Goal: Information Seeking & Learning: Find specific fact

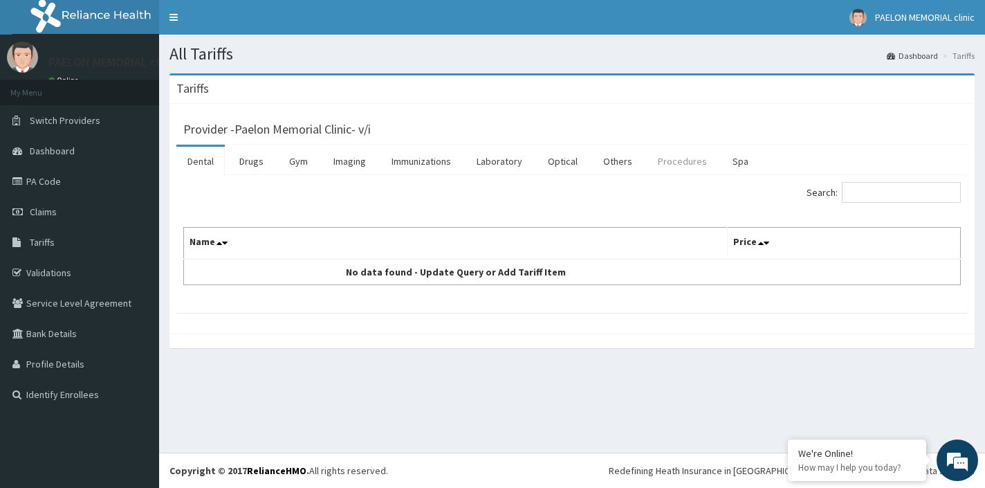
click at [687, 171] on link "Procedures" at bounding box center [682, 161] width 71 height 29
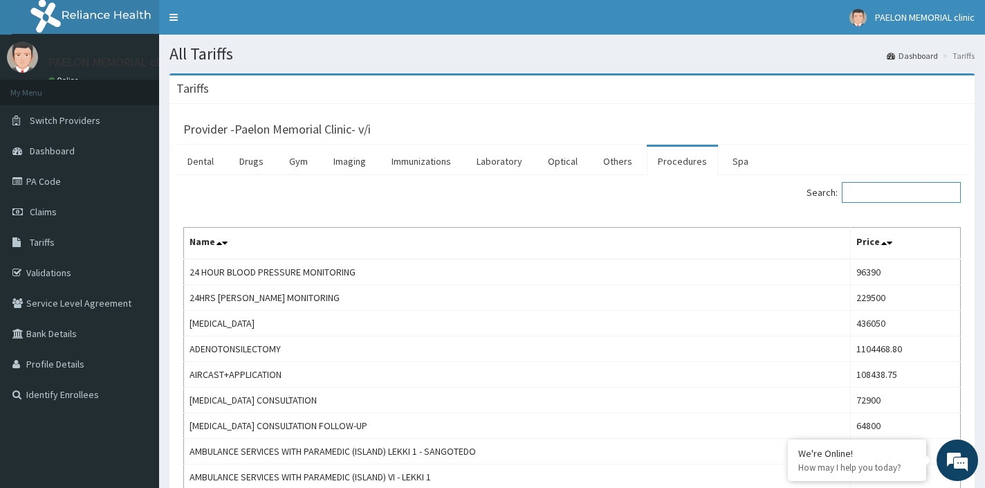
click at [907, 196] on input "Search:" at bounding box center [901, 192] width 119 height 21
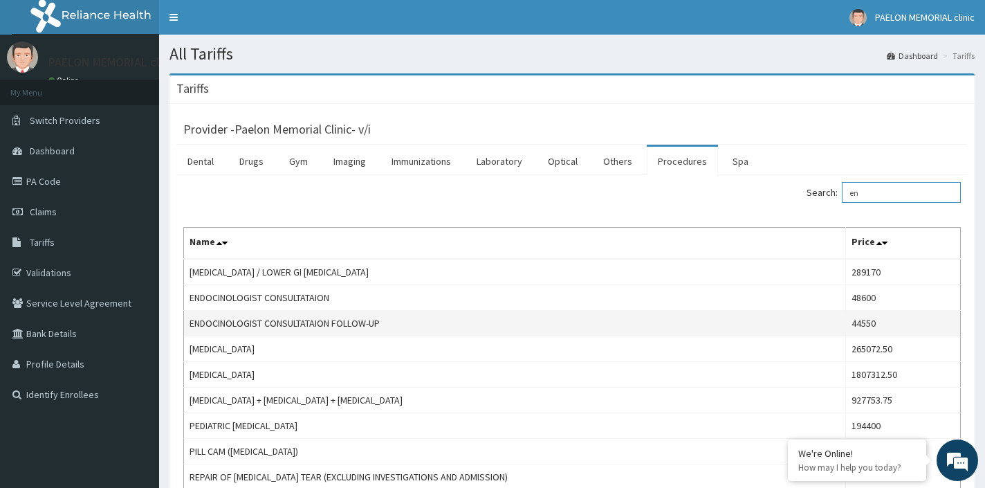
type input "e"
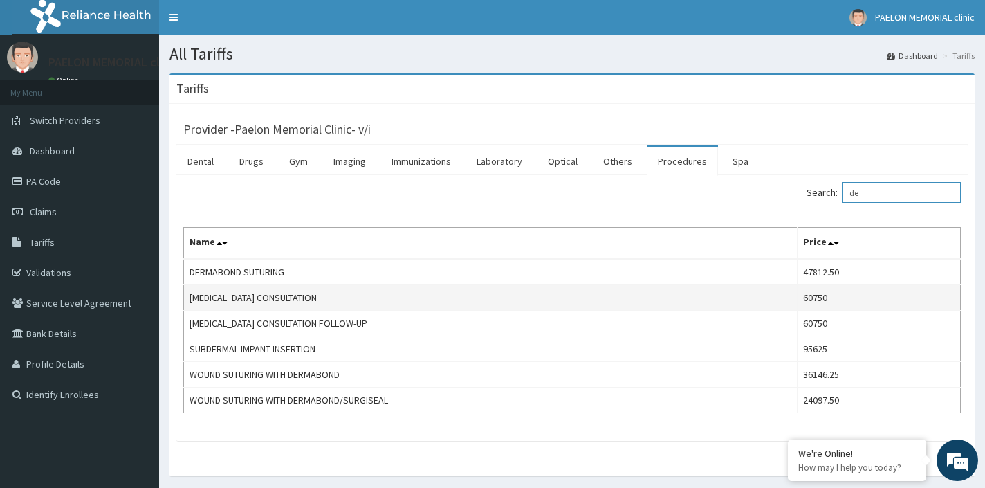
type input "d"
type input "caedio"
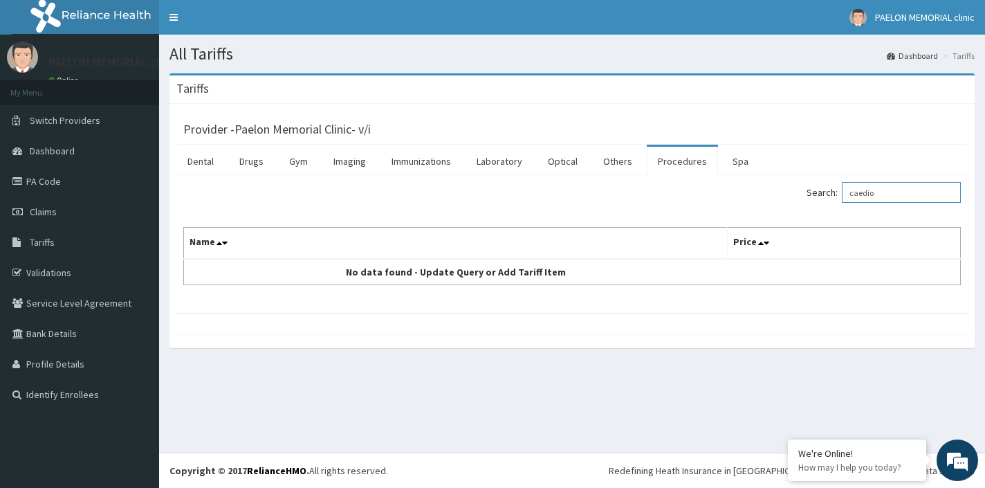
click at [895, 198] on input "caedio" at bounding box center [901, 192] width 119 height 21
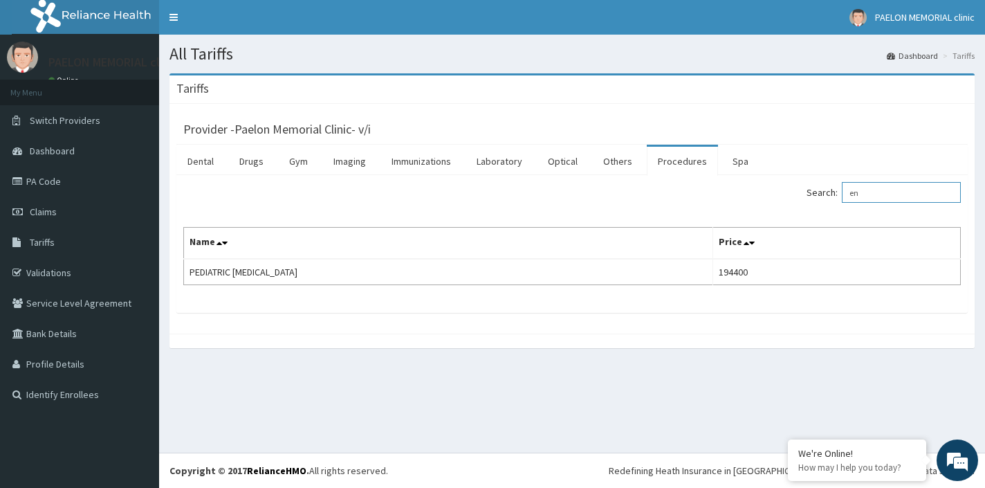
type input "e"
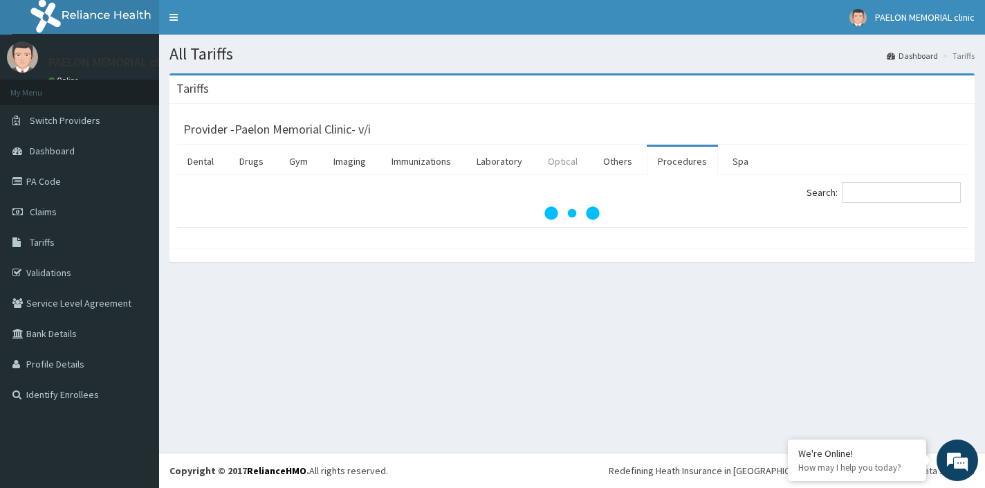
click at [582, 173] on link "Optical" at bounding box center [563, 161] width 52 height 29
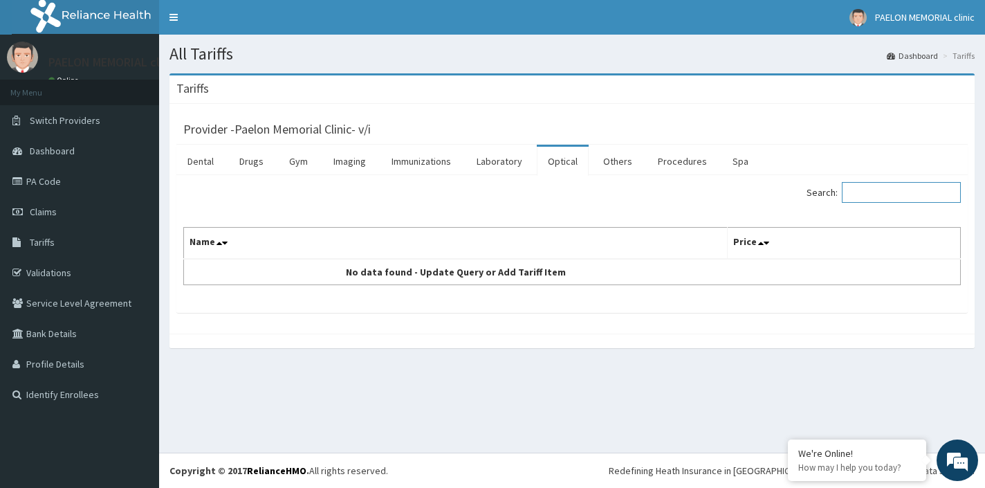
click at [867, 194] on input "Search:" at bounding box center [901, 192] width 119 height 21
type input "visi"
click at [681, 172] on link "Procedures" at bounding box center [682, 161] width 71 height 29
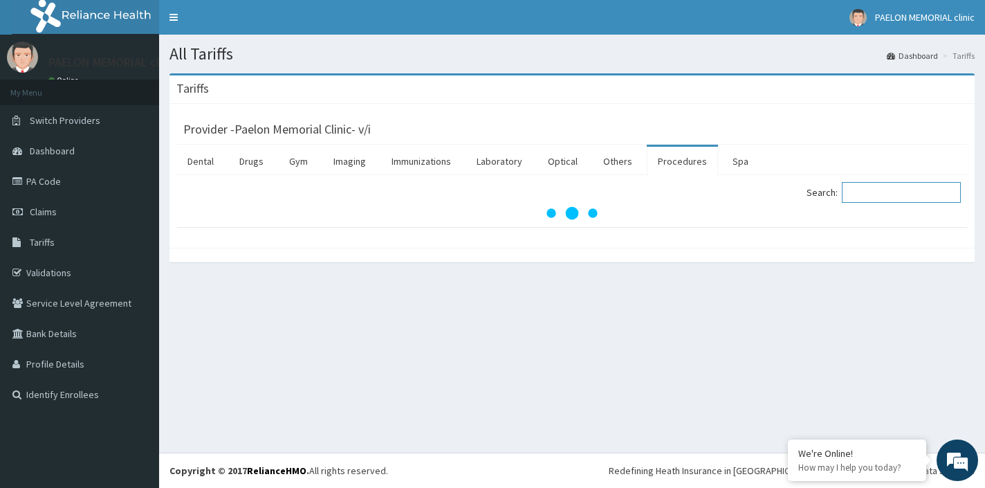
click at [862, 196] on input "Search:" at bounding box center [901, 192] width 119 height 21
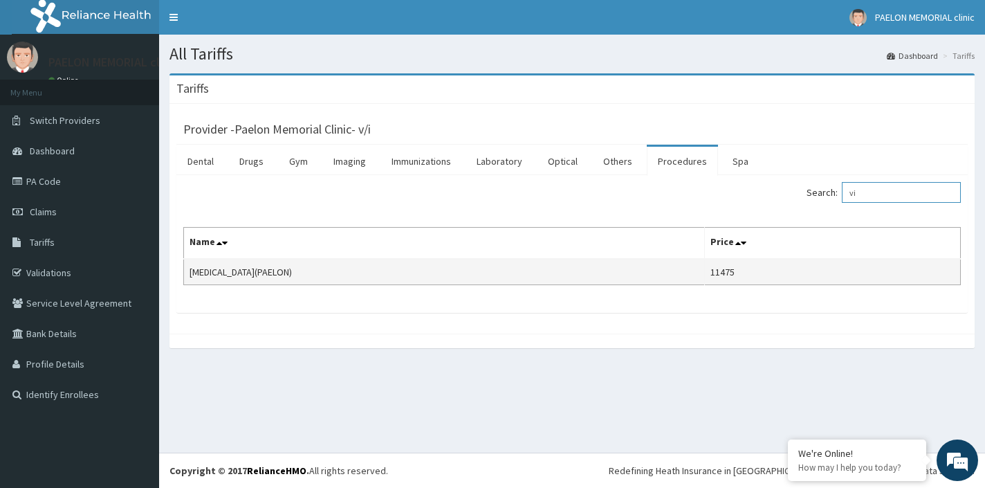
type input "v"
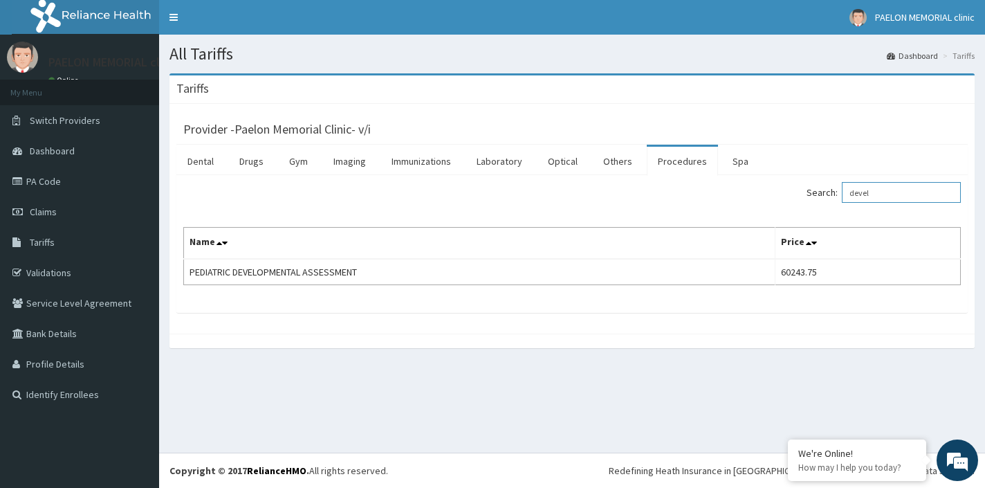
click at [900, 187] on input "devel" at bounding box center [901, 192] width 119 height 21
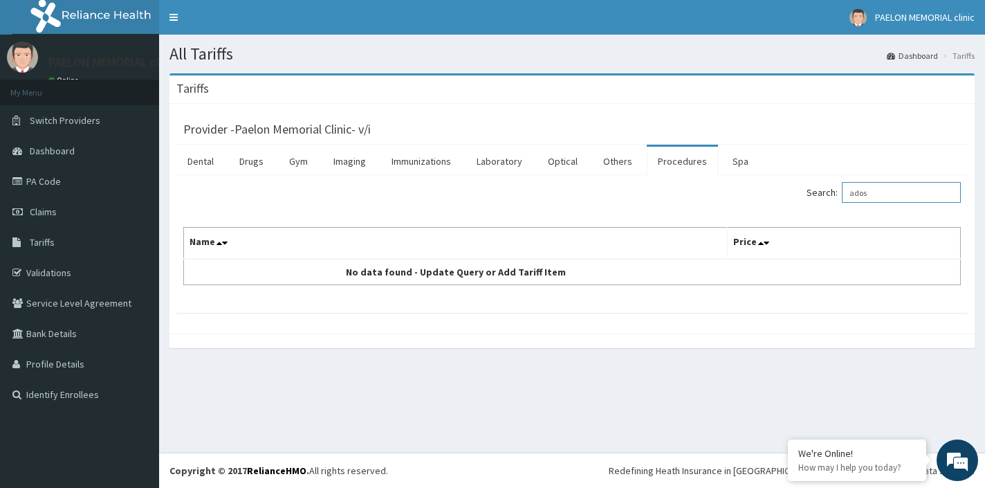
type input "ados"
click at [614, 165] on link "Others" at bounding box center [617, 161] width 51 height 29
click at [675, 165] on link "Procedures" at bounding box center [682, 161] width 71 height 29
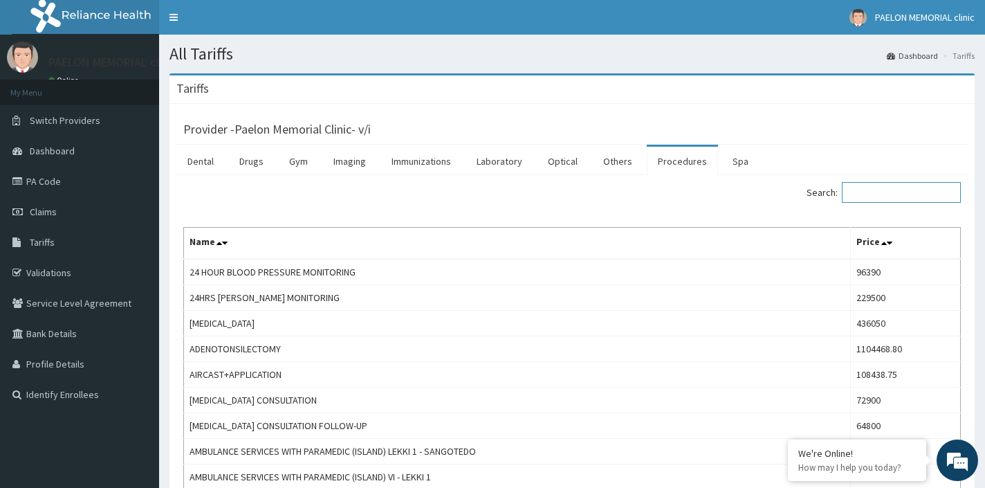
click at [863, 198] on input "Search:" at bounding box center [901, 192] width 119 height 21
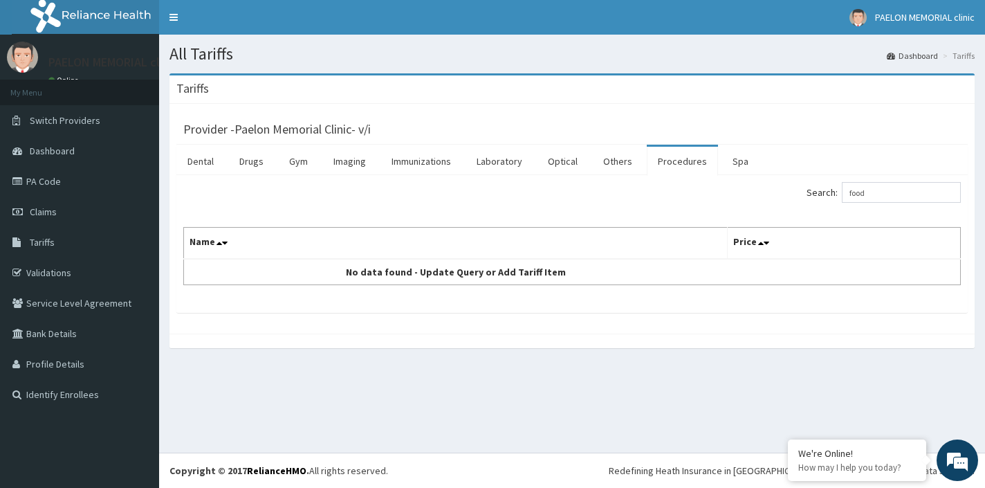
click at [846, 210] on div "Search: food Name Price No data found - Update Query or Add Tariff Item" at bounding box center [571, 233] width 777 height 103
click at [893, 206] on div "Search: food" at bounding box center [771, 194] width 378 height 24
click at [891, 202] on input "food" at bounding box center [901, 192] width 119 height 21
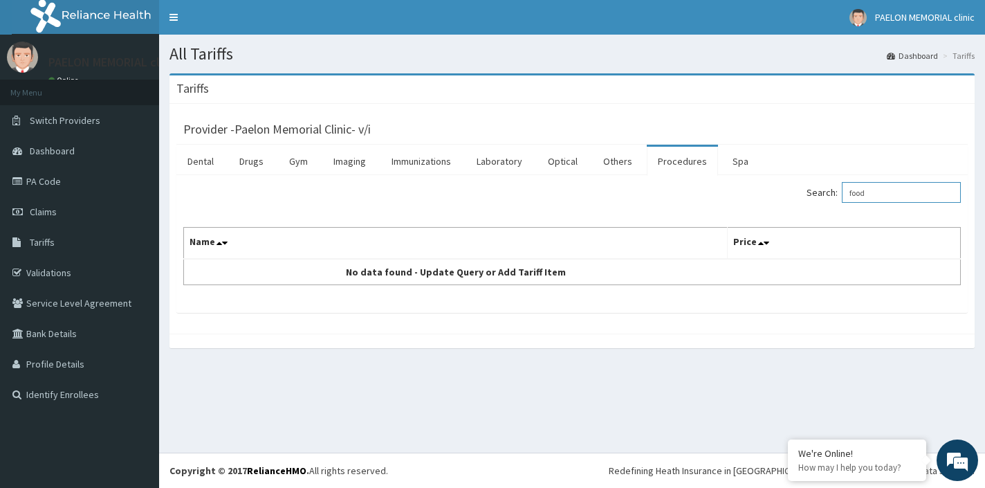
click at [891, 202] on input "food" at bounding box center [901, 192] width 119 height 21
type input "icu"
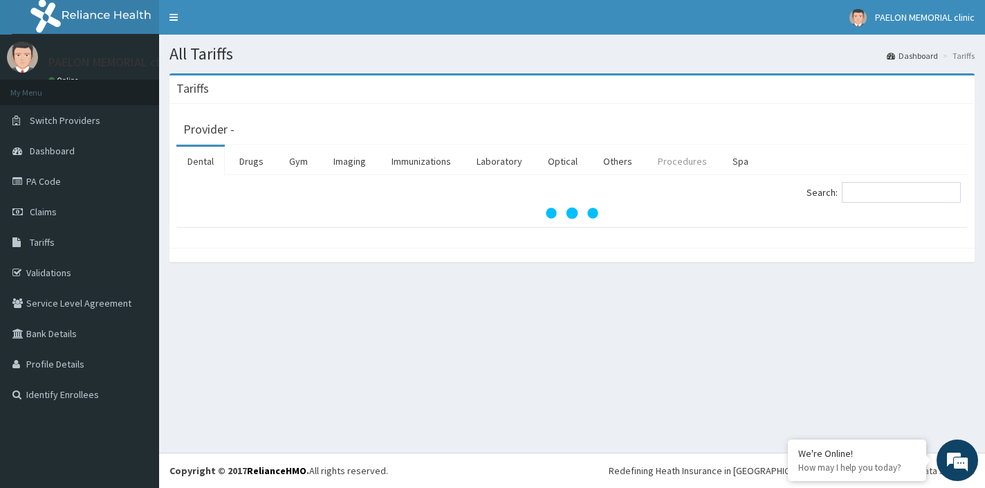
click at [660, 165] on link "Procedures" at bounding box center [682, 161] width 71 height 29
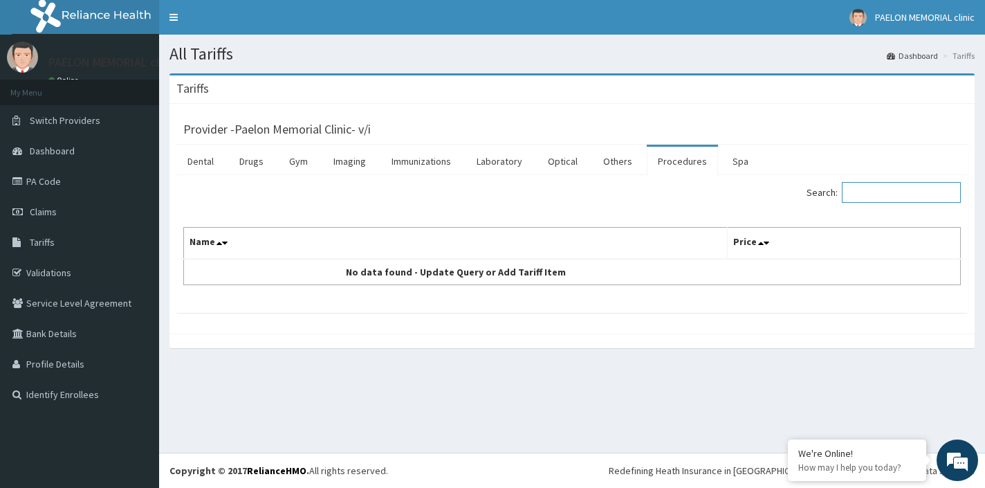
click at [871, 191] on input "Search:" at bounding box center [901, 192] width 119 height 21
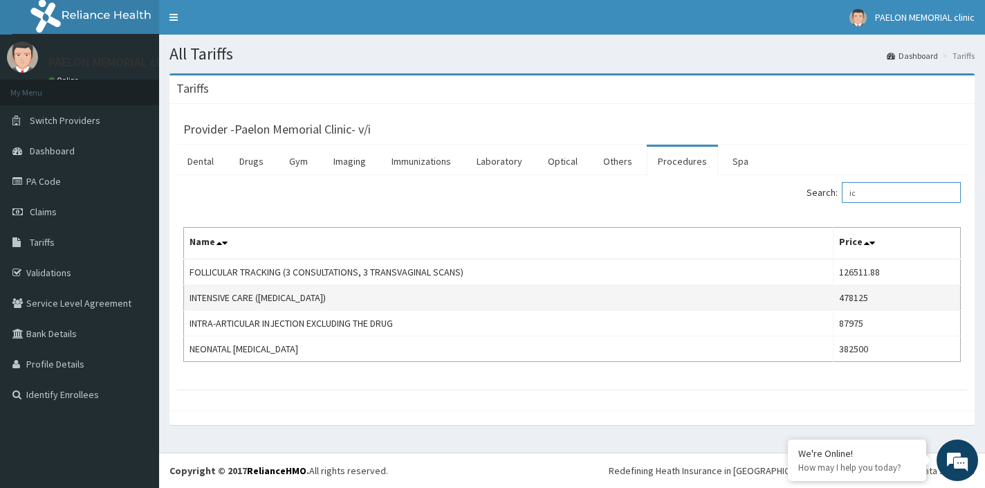
type input "i"
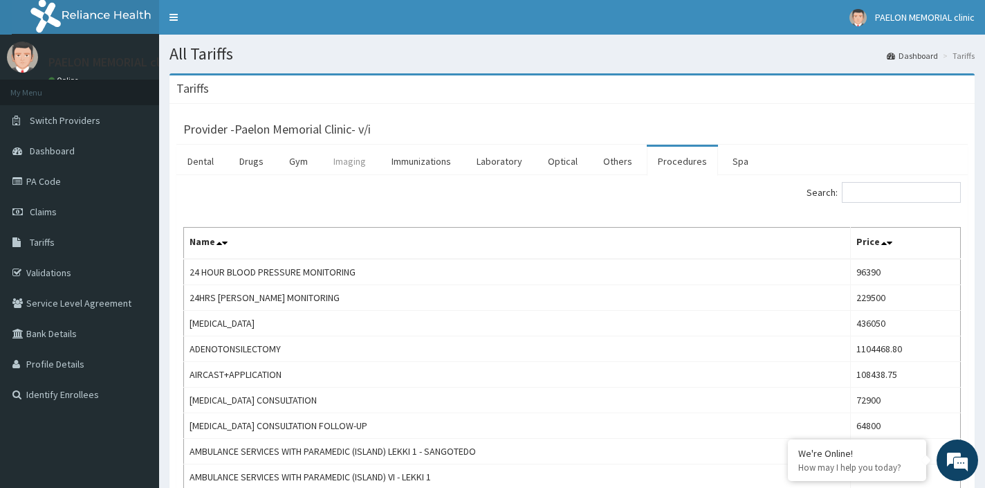
click at [330, 165] on link "Imaging" at bounding box center [349, 161] width 55 height 29
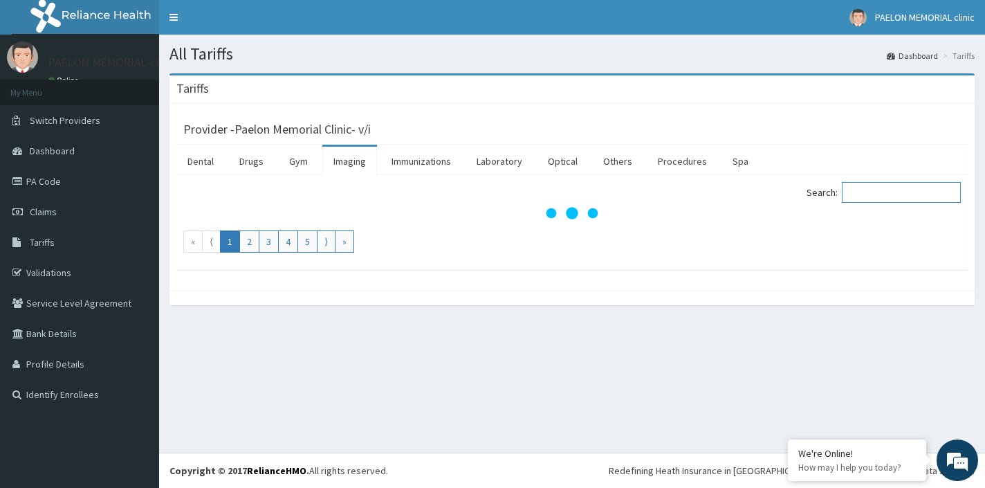
click at [903, 192] on input "Search:" at bounding box center [901, 192] width 119 height 21
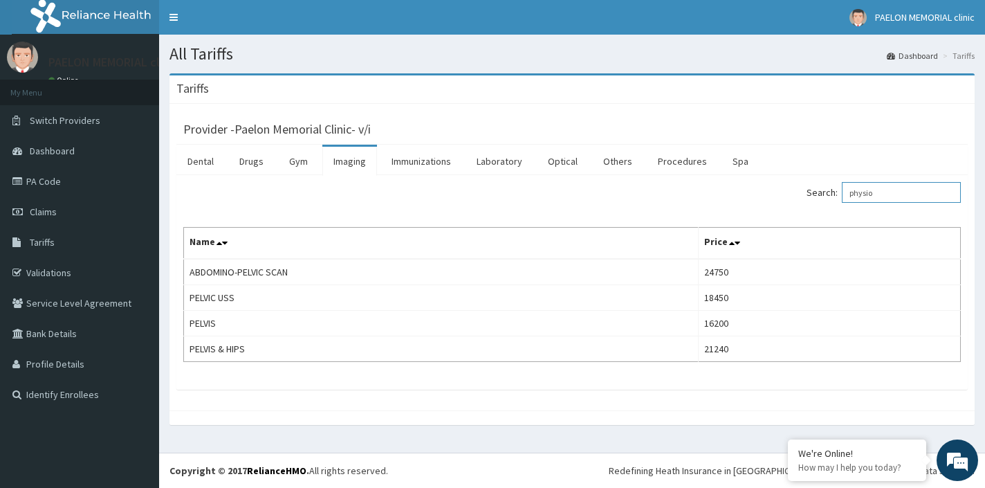
type input "physio"
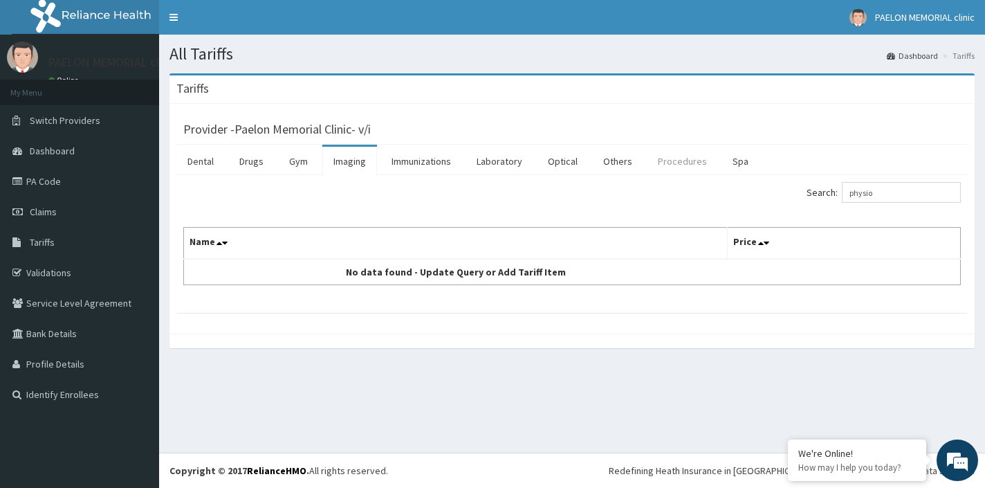
click at [692, 172] on link "Procedures" at bounding box center [682, 161] width 71 height 29
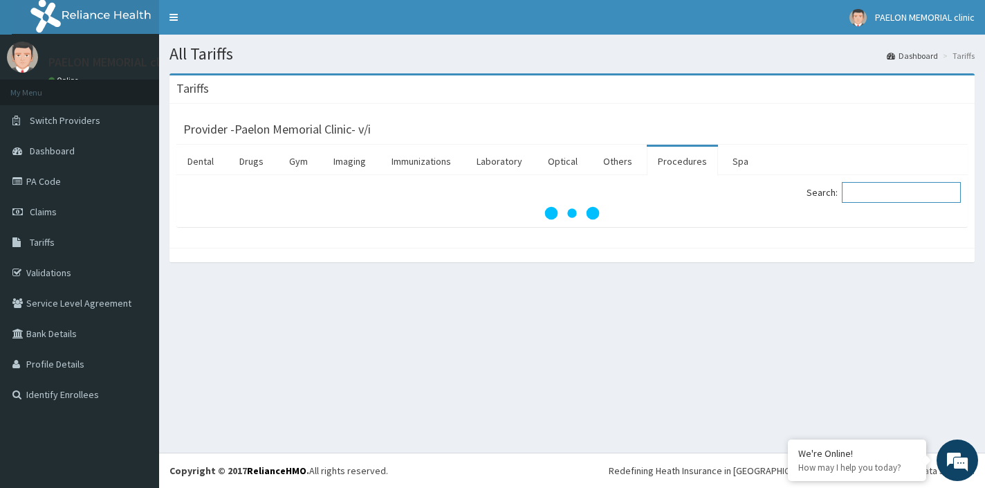
click at [871, 194] on input "Search:" at bounding box center [901, 192] width 119 height 21
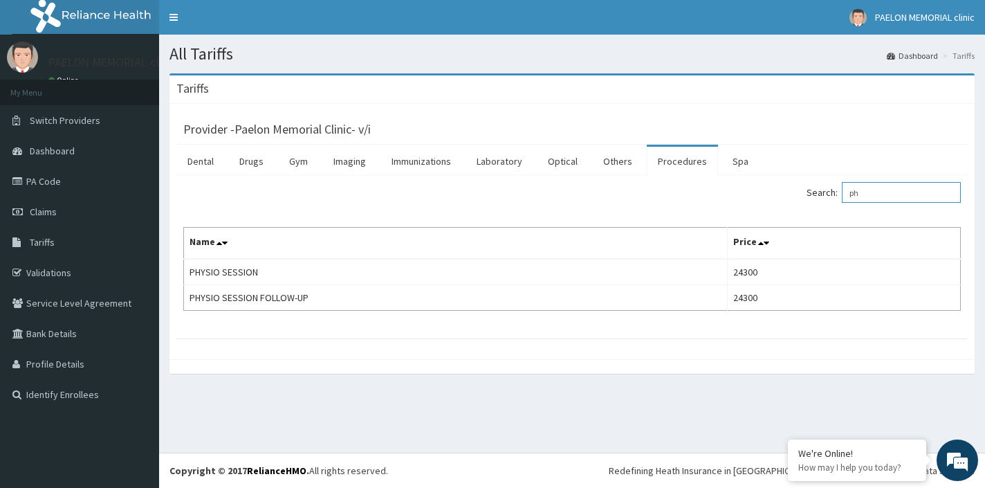
type input "p"
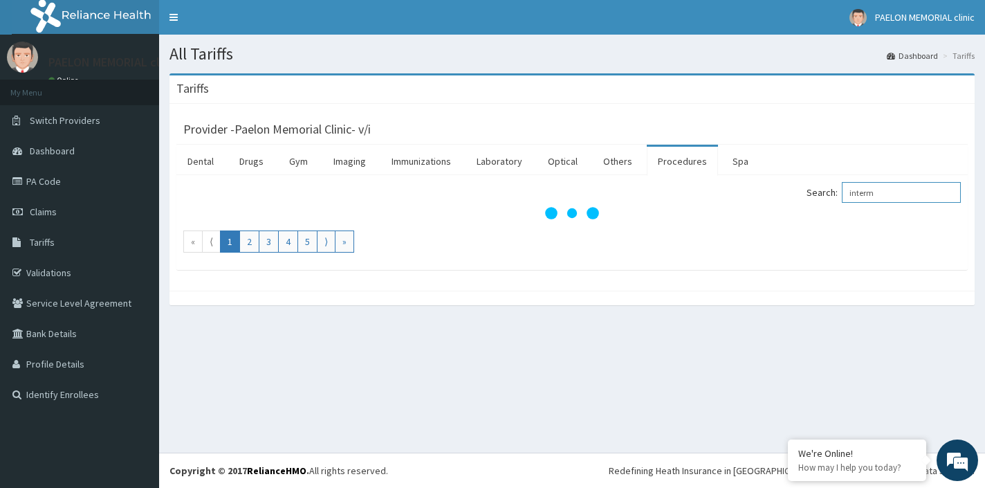
type input "interm"
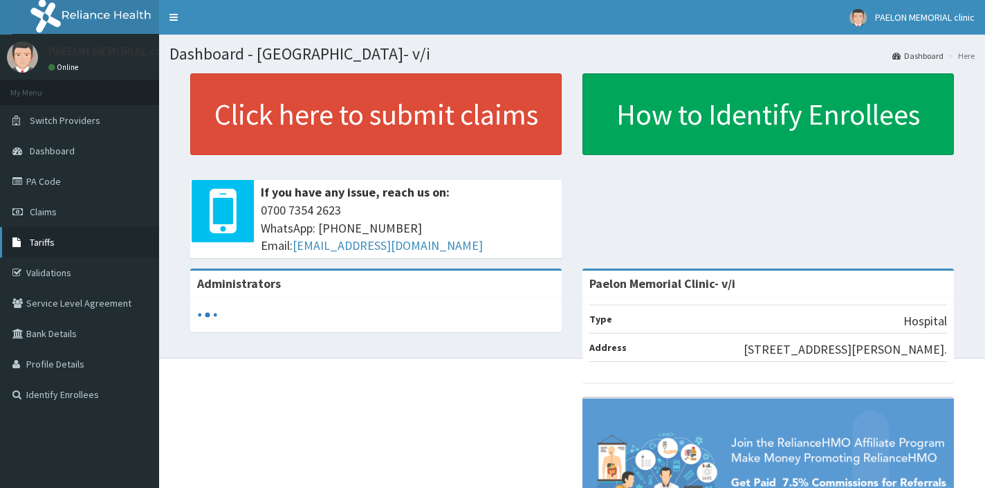
click at [57, 248] on link "Tariffs" at bounding box center [79, 242] width 159 height 30
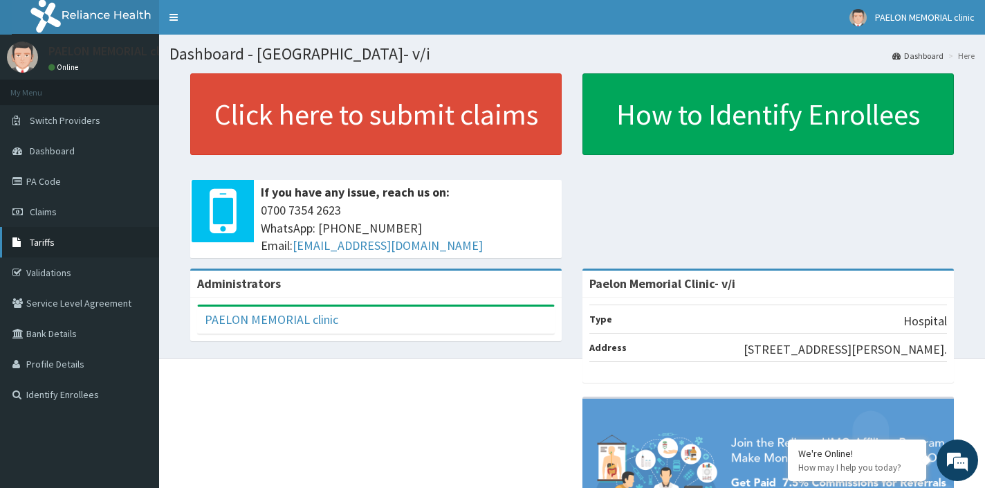
click at [68, 244] on link "Tariffs" at bounding box center [79, 242] width 159 height 30
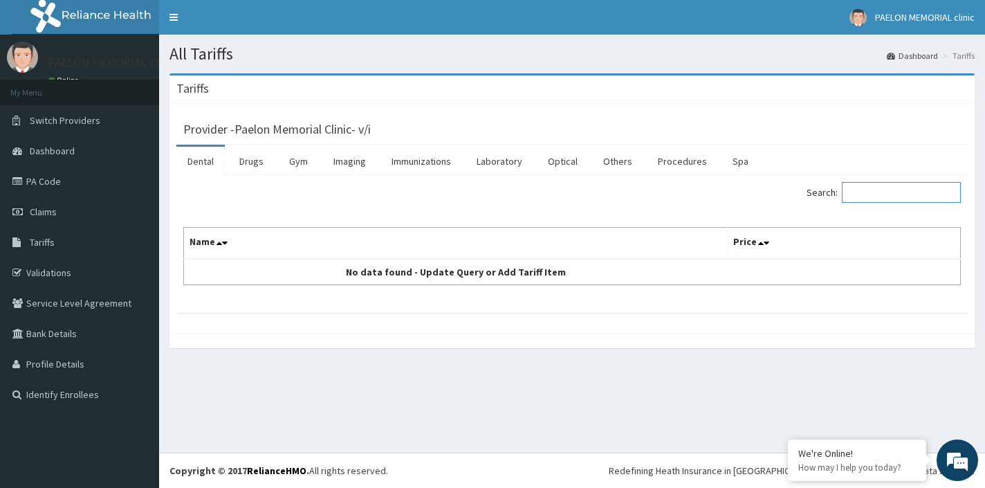
click at [867, 192] on input "Search:" at bounding box center [901, 192] width 119 height 21
type input "inter"
click at [667, 164] on link "Procedures" at bounding box center [682, 161] width 71 height 29
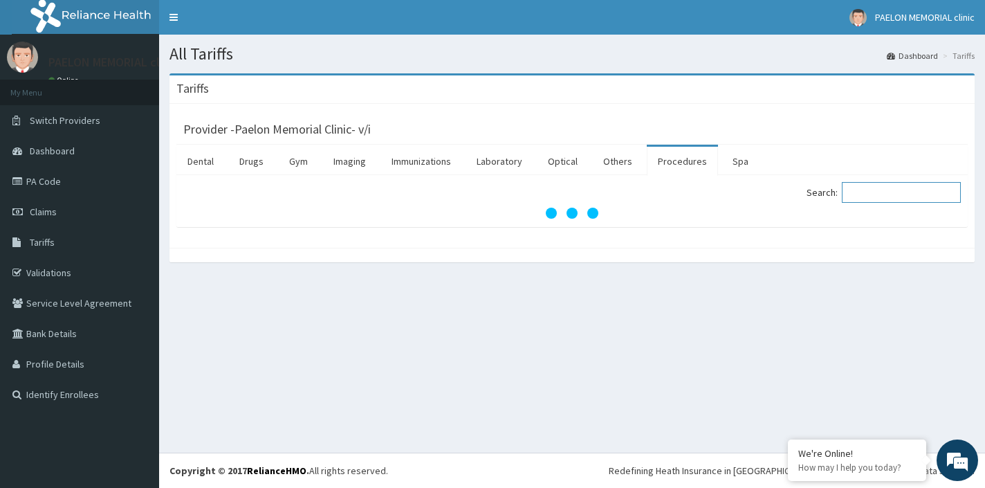
click at [892, 194] on input "Search:" at bounding box center [901, 192] width 119 height 21
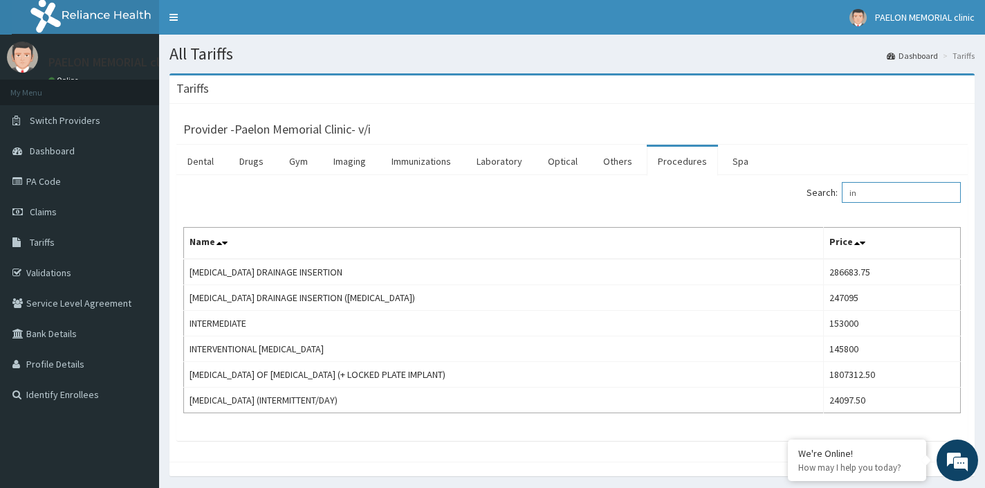
type input "i"
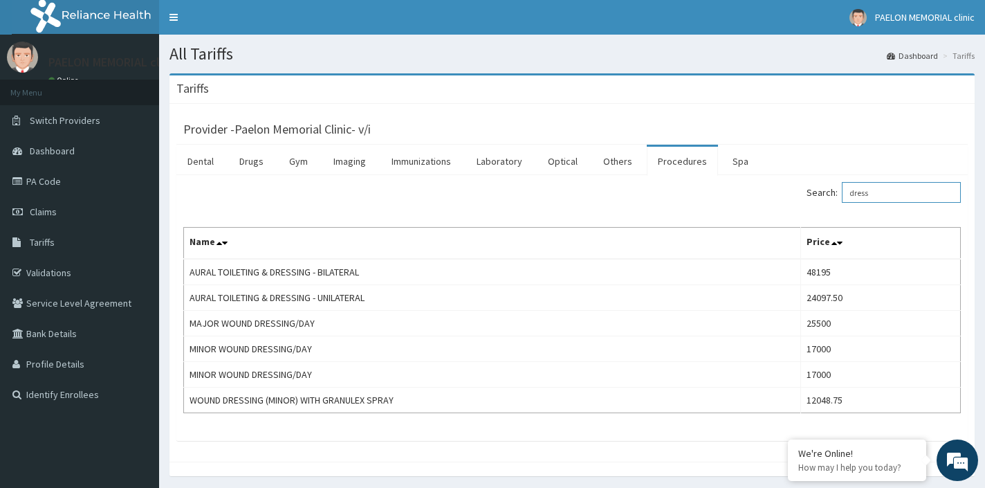
click at [894, 199] on input "dress" at bounding box center [901, 192] width 119 height 21
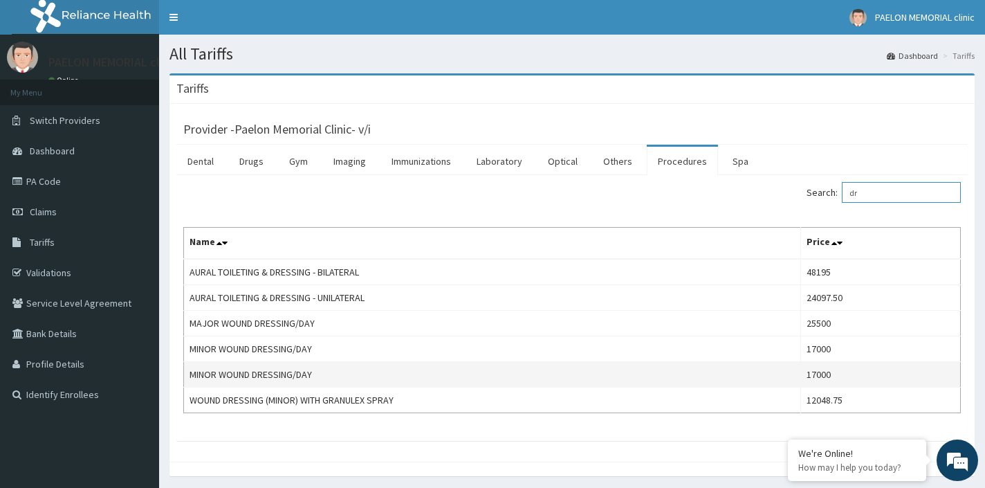
type input "d"
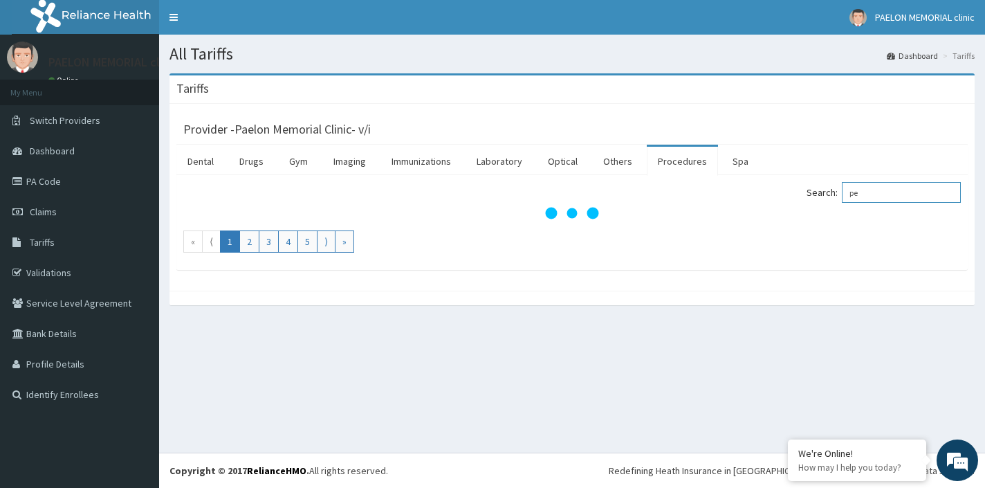
type input "p"
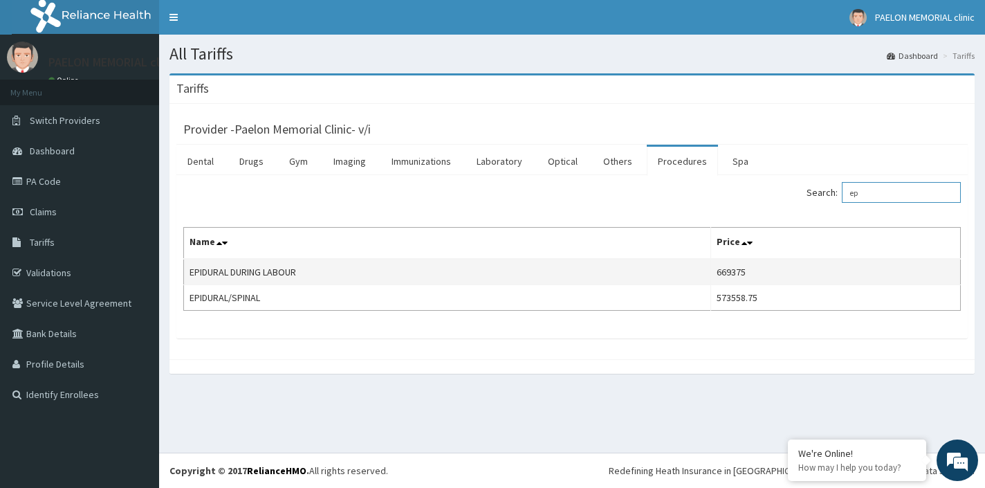
type input "e"
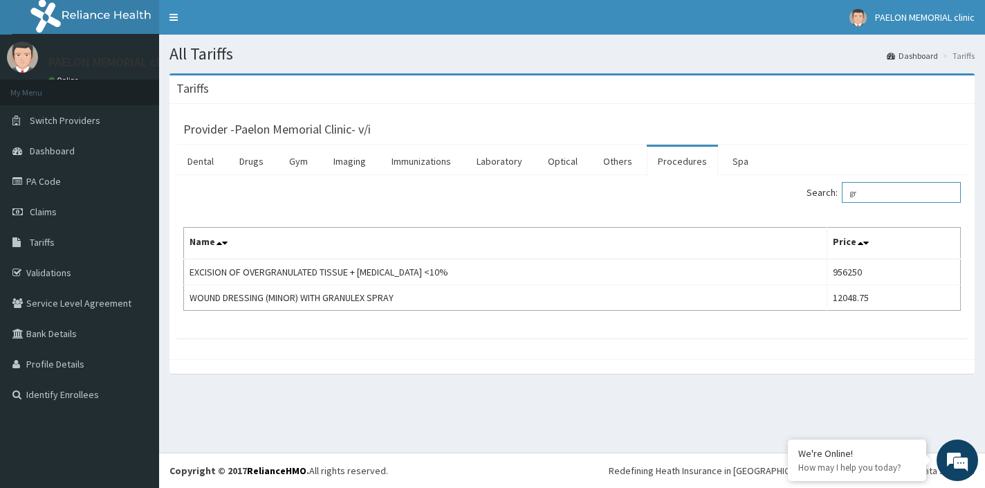
type input "g"
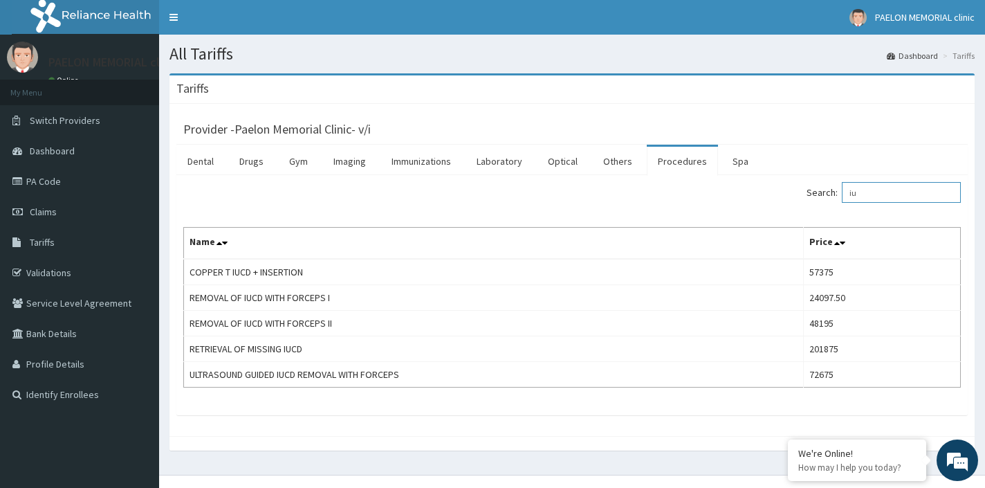
type input "i"
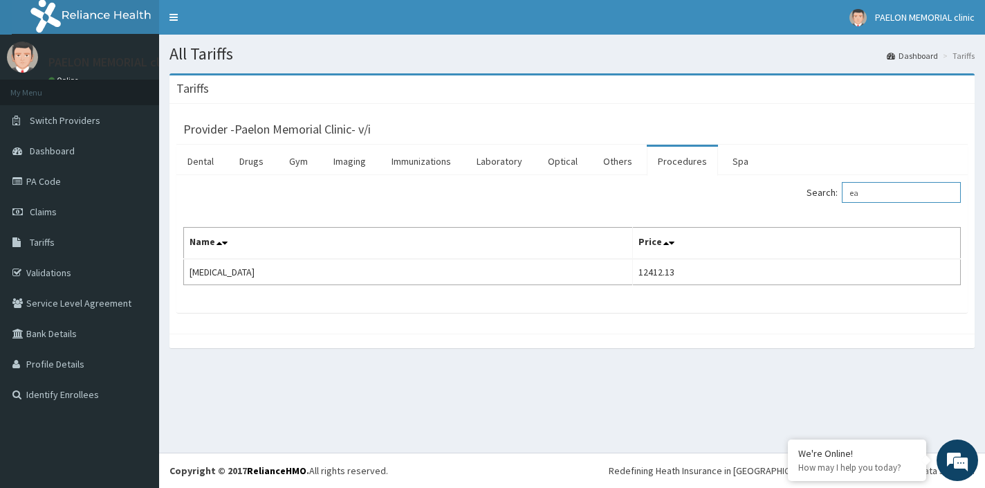
type input "e"
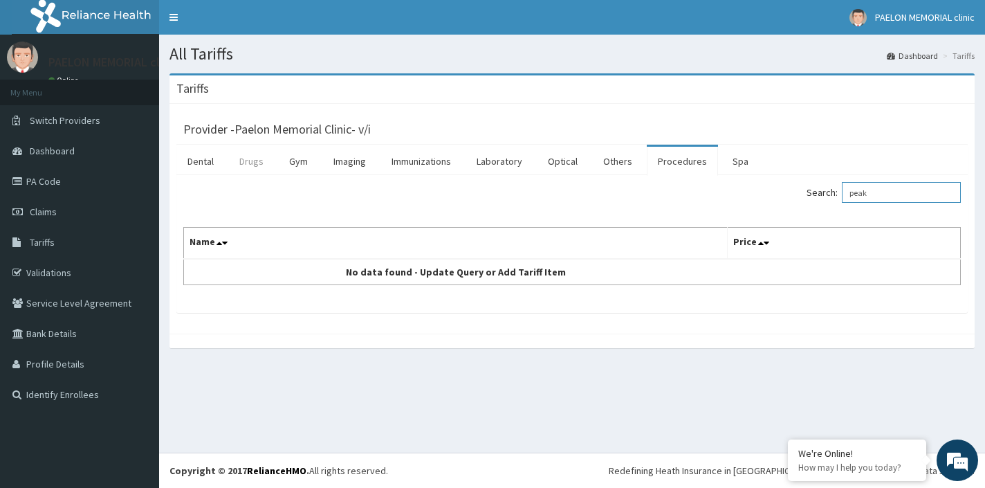
type input "peak"
click at [261, 167] on link "Drugs" at bounding box center [251, 161] width 46 height 29
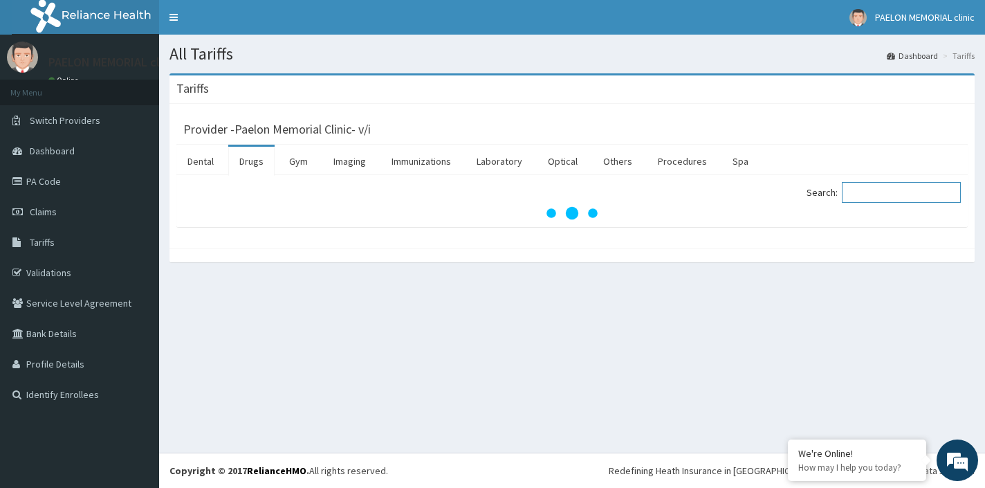
click at [867, 189] on input "Search:" at bounding box center [901, 192] width 119 height 21
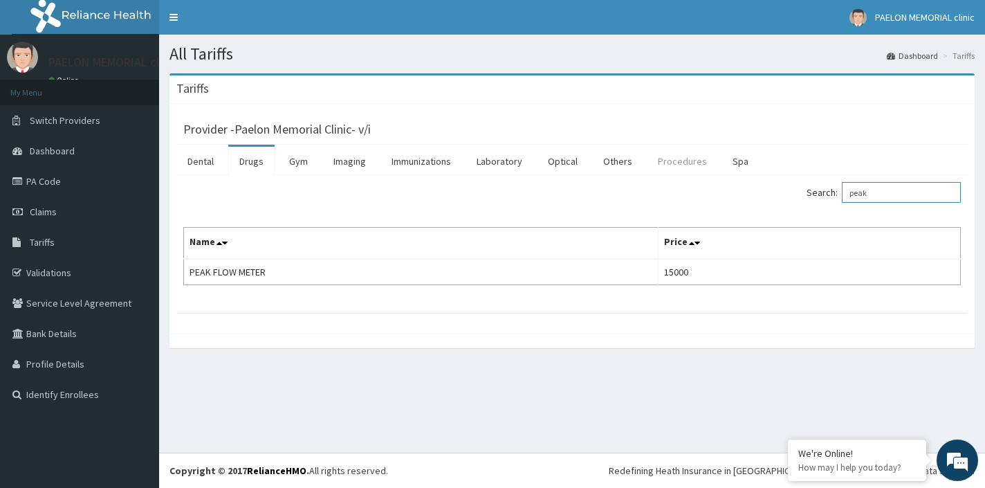
type input "peak"
click at [701, 165] on link "Procedures" at bounding box center [682, 161] width 71 height 29
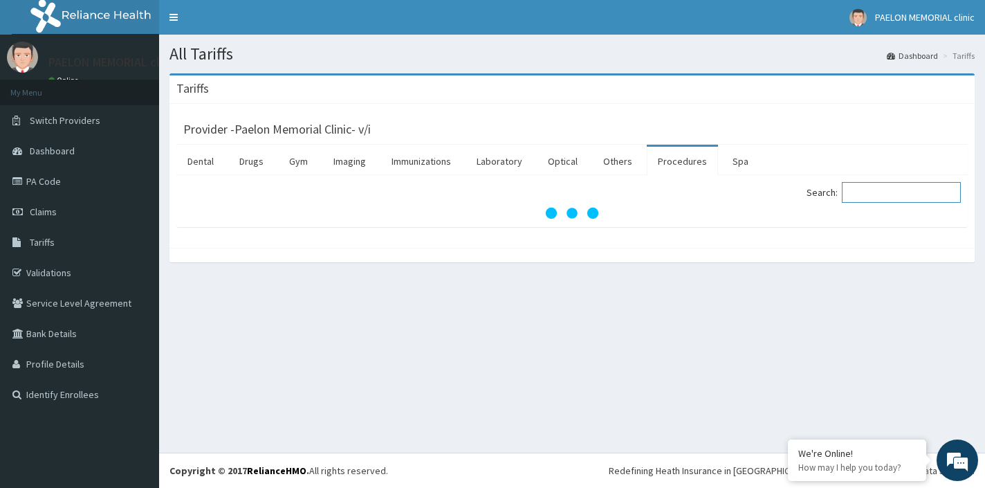
click at [895, 185] on input "Search:" at bounding box center [901, 192] width 119 height 21
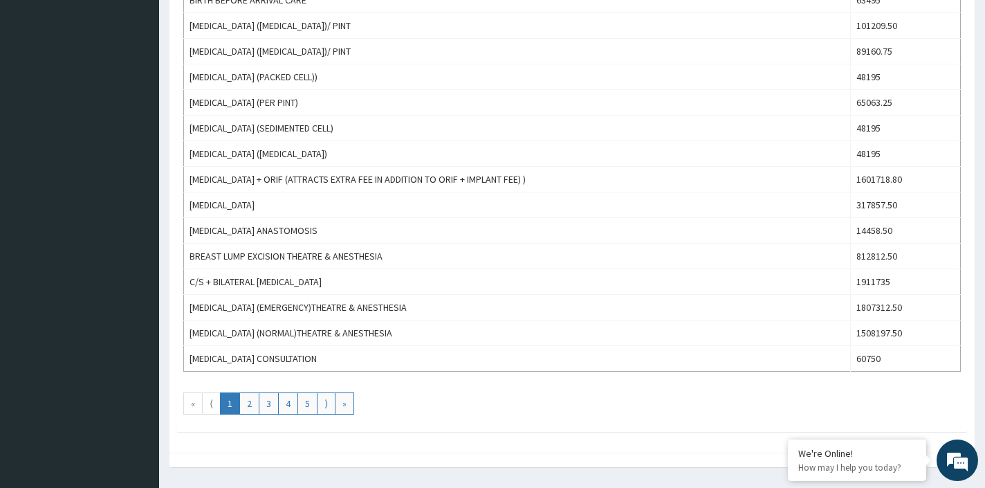
scroll to position [1208, 0]
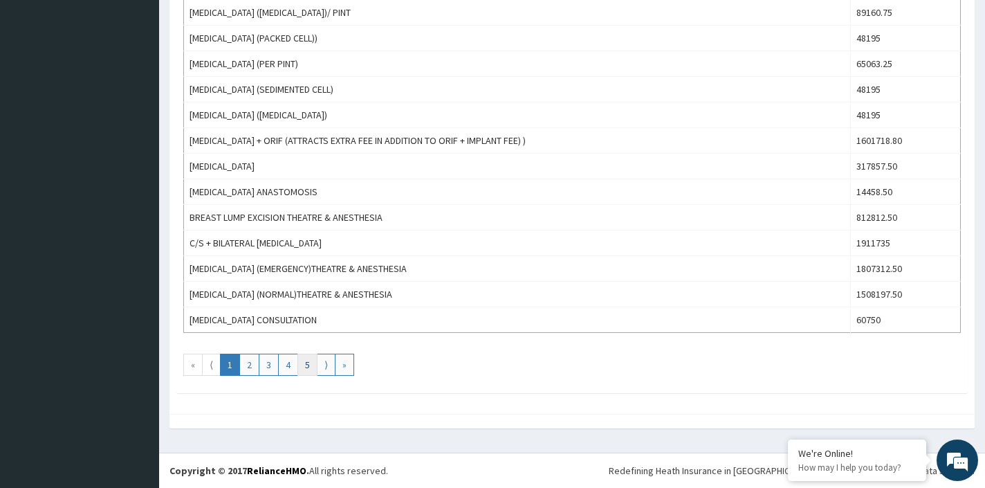
click at [302, 366] on link "5" at bounding box center [307, 364] width 20 height 22
click at [290, 369] on link "6" at bounding box center [288, 364] width 20 height 22
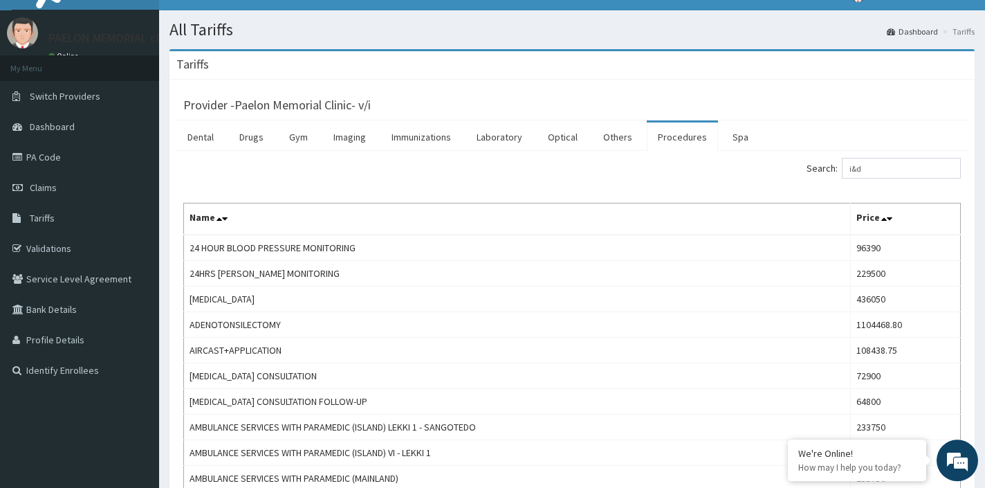
scroll to position [0, 0]
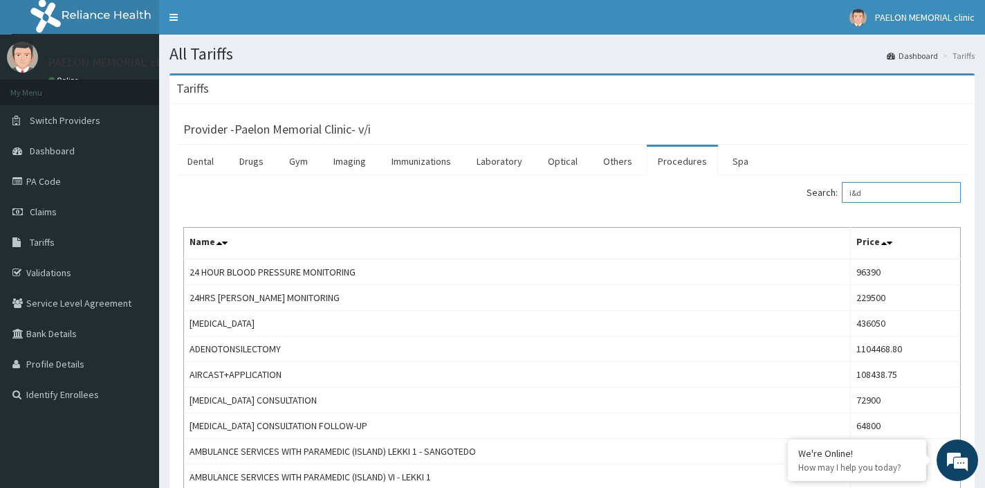
click at [892, 192] on input "i&d" at bounding box center [901, 192] width 119 height 21
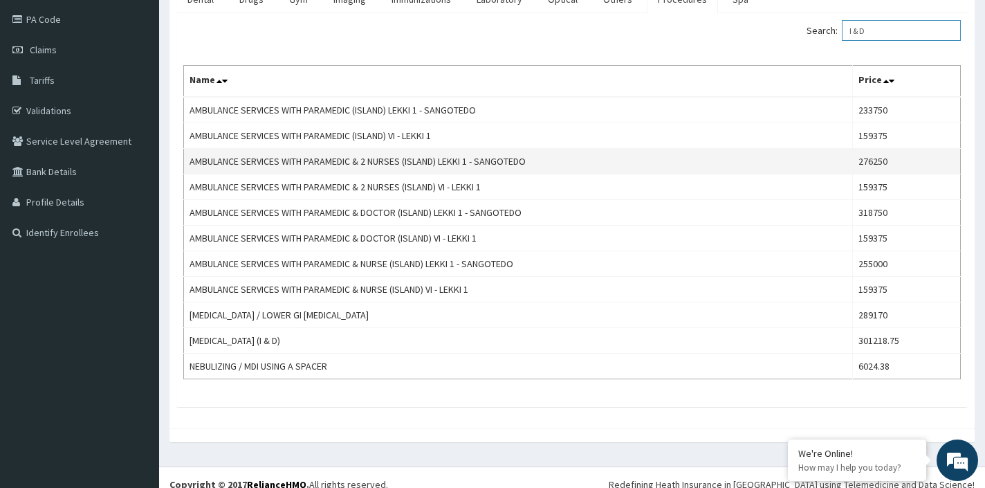
scroll to position [165, 0]
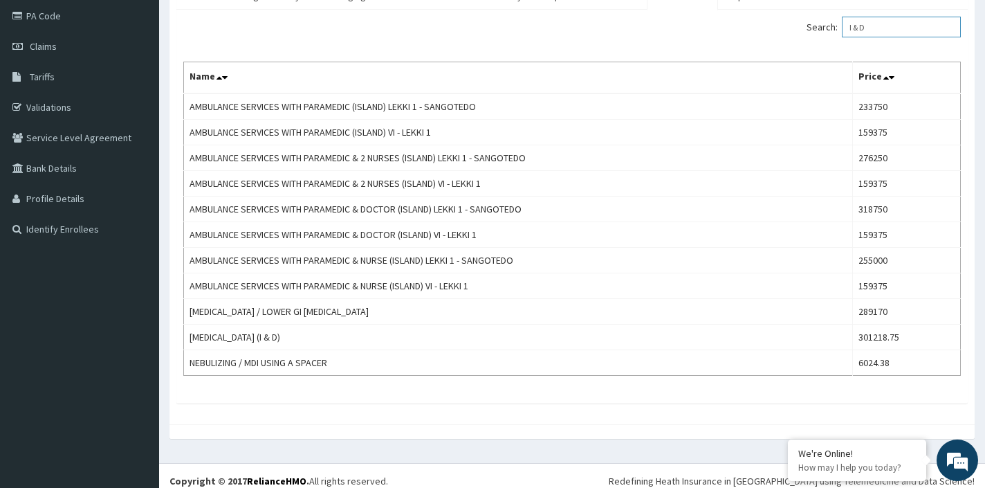
click at [907, 30] on input "I & D" at bounding box center [901, 27] width 119 height 21
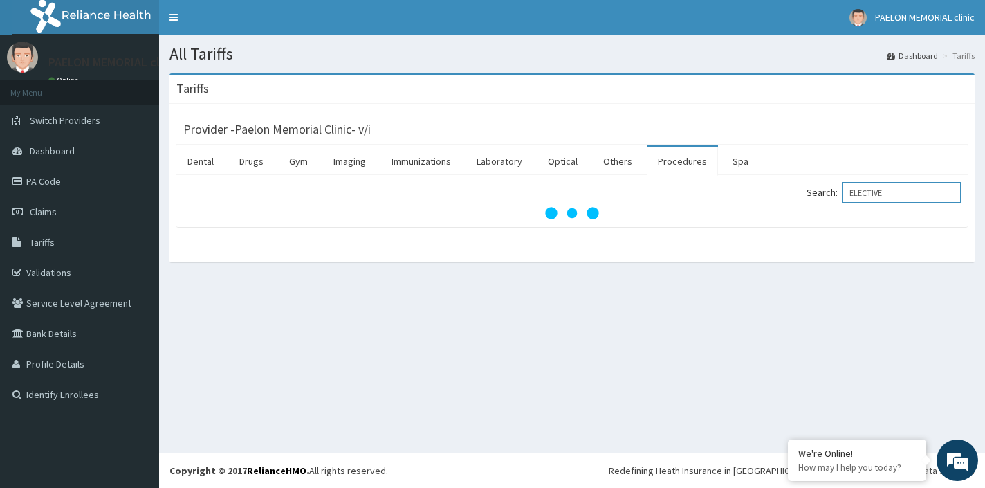
scroll to position [0, 0]
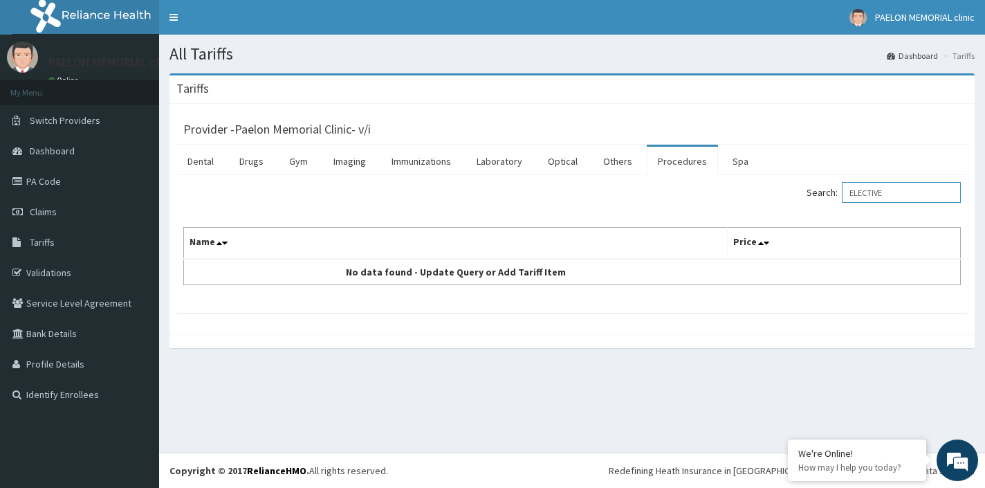
click at [912, 197] on input "ELECTIVE" at bounding box center [901, 192] width 119 height 21
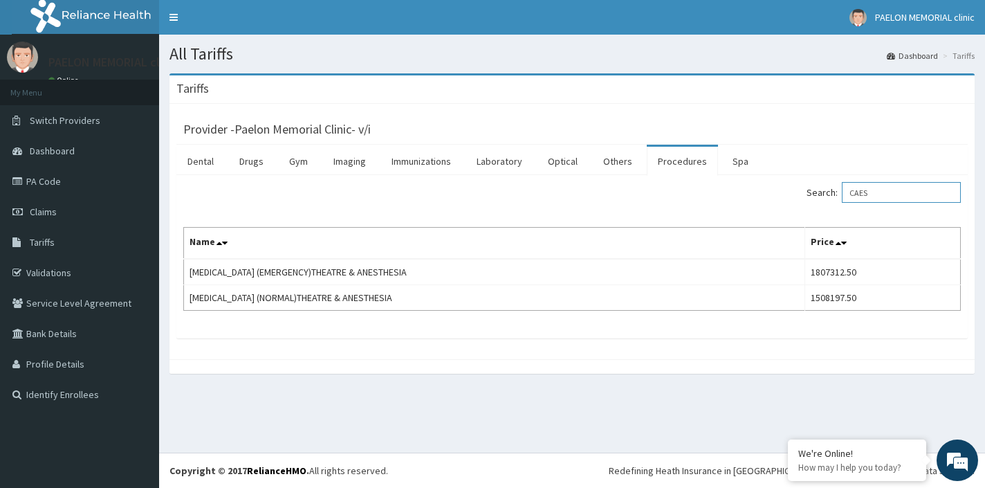
click at [911, 196] on input "CAES" at bounding box center [901, 192] width 119 height 21
type input "E"
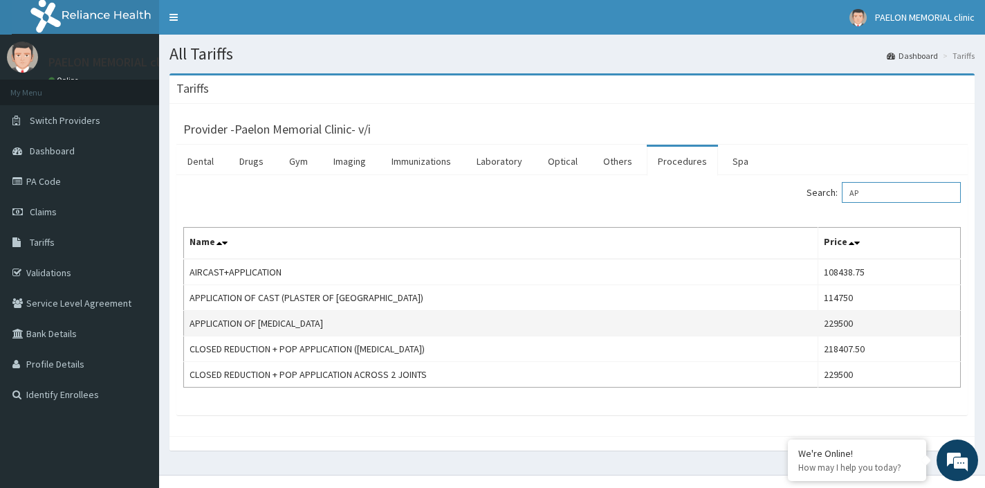
type input "A"
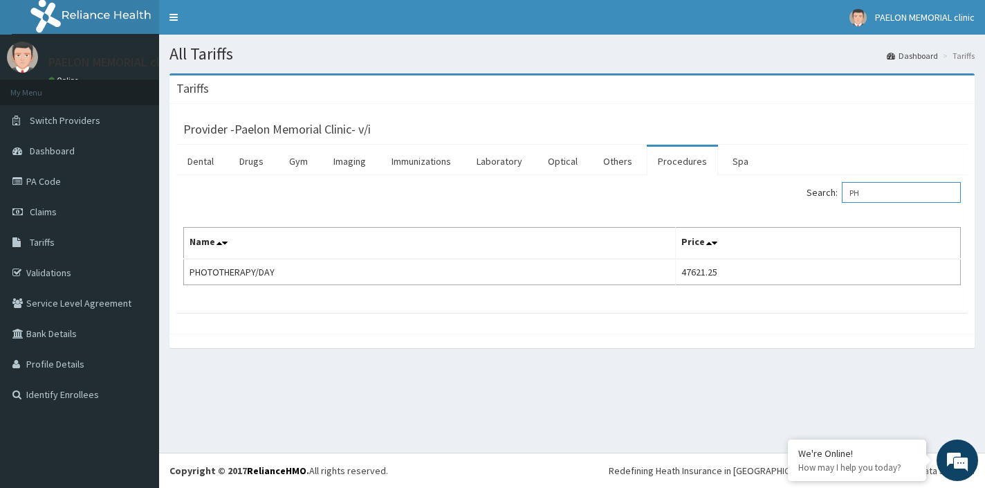
type input "P"
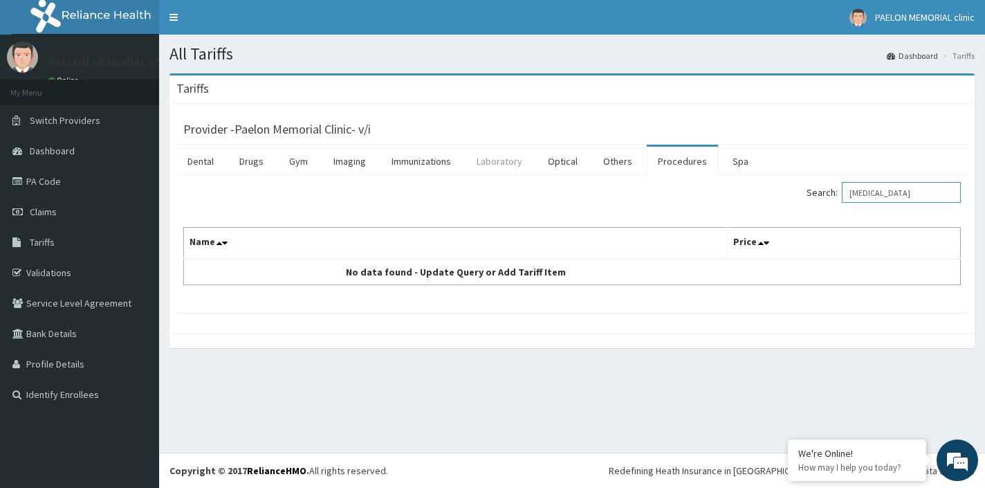
type input "SPUTUM"
click at [510, 164] on link "Laboratory" at bounding box center [499, 161] width 68 height 29
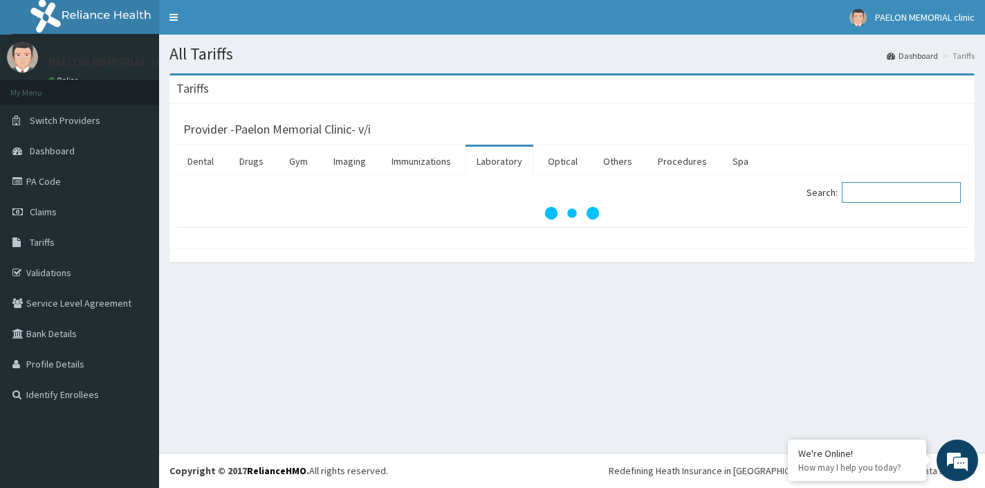
click at [862, 195] on input "Search:" at bounding box center [901, 192] width 119 height 21
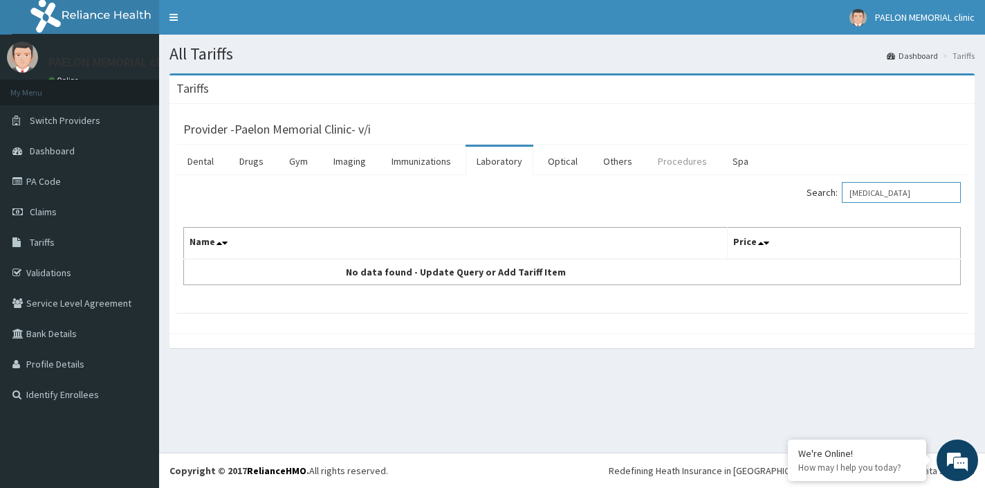
type input "SPUTUM"
click at [676, 160] on link "Procedures" at bounding box center [682, 161] width 71 height 29
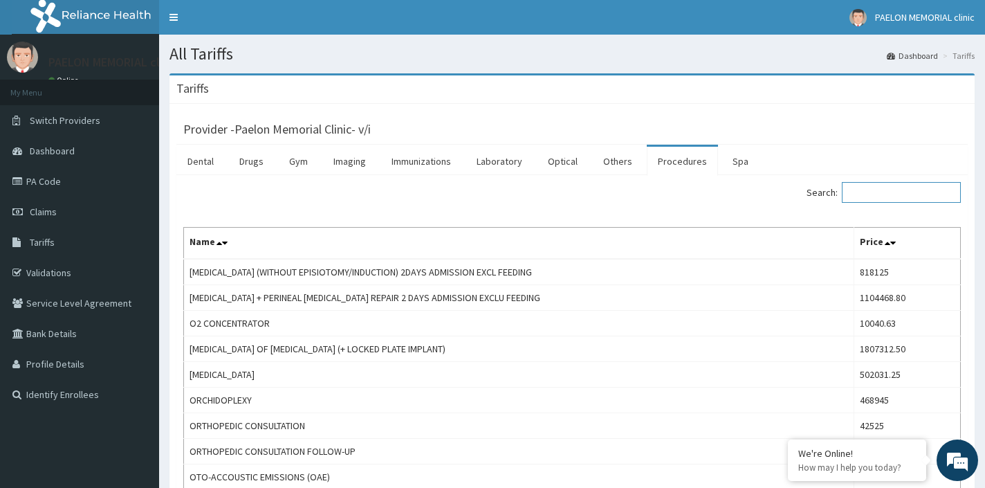
click at [862, 192] on input "Search:" at bounding box center [901, 192] width 119 height 21
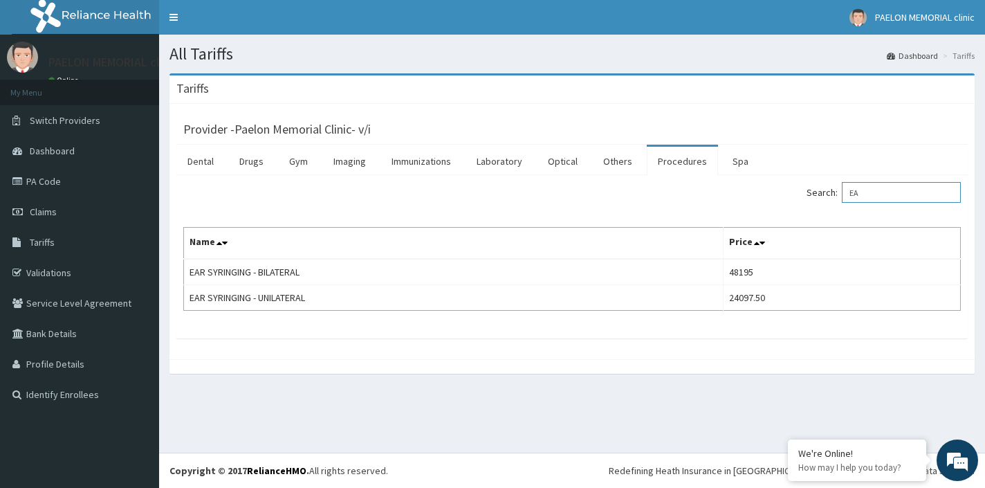
type input "E"
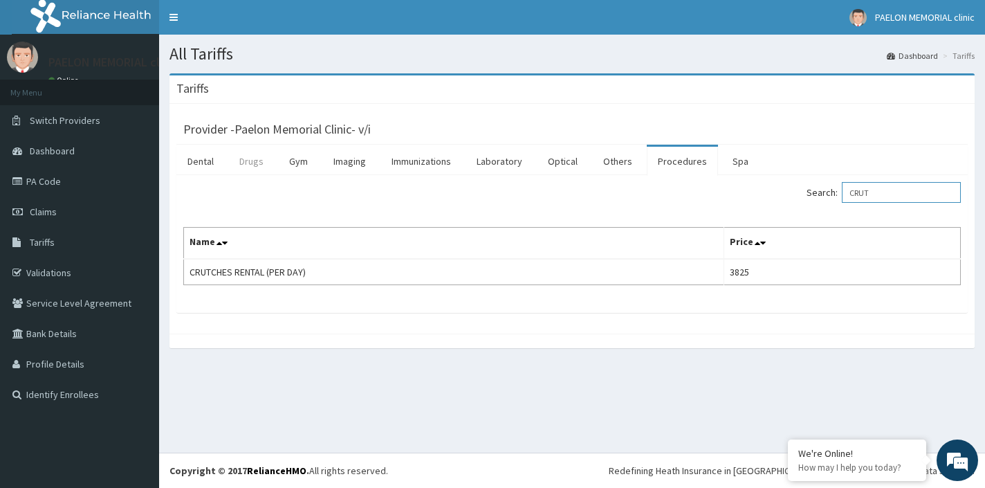
type input "CRUT"
click at [249, 165] on link "Drugs" at bounding box center [251, 161] width 46 height 29
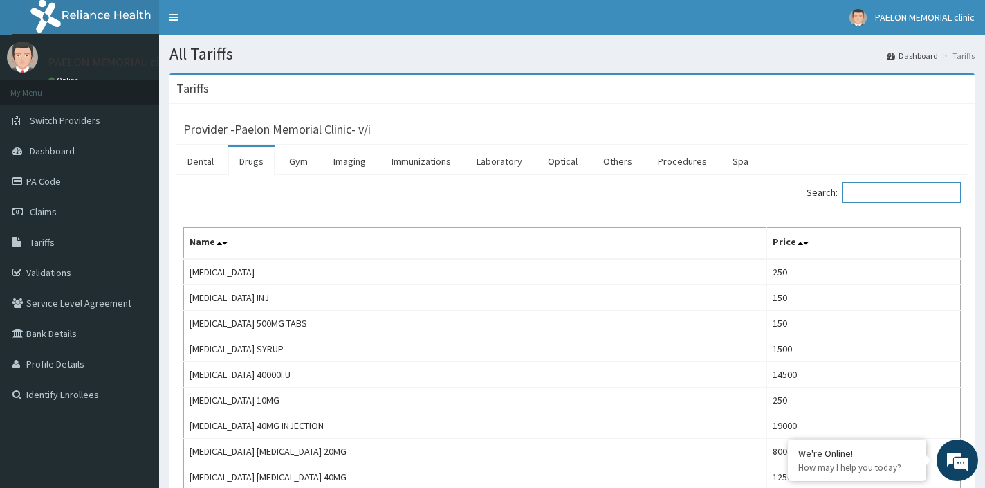
click at [881, 190] on input "Search:" at bounding box center [901, 192] width 119 height 21
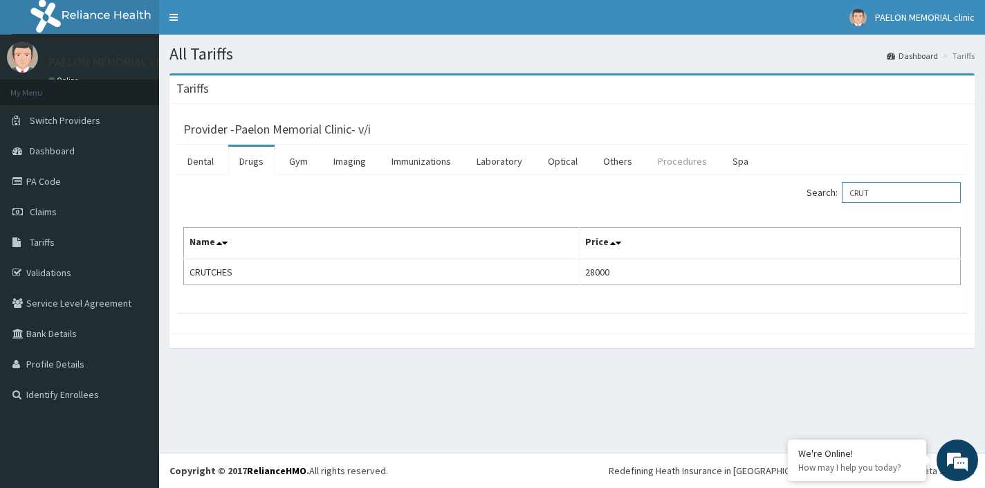
type input "CRUT"
click at [658, 162] on link "Procedures" at bounding box center [682, 161] width 71 height 29
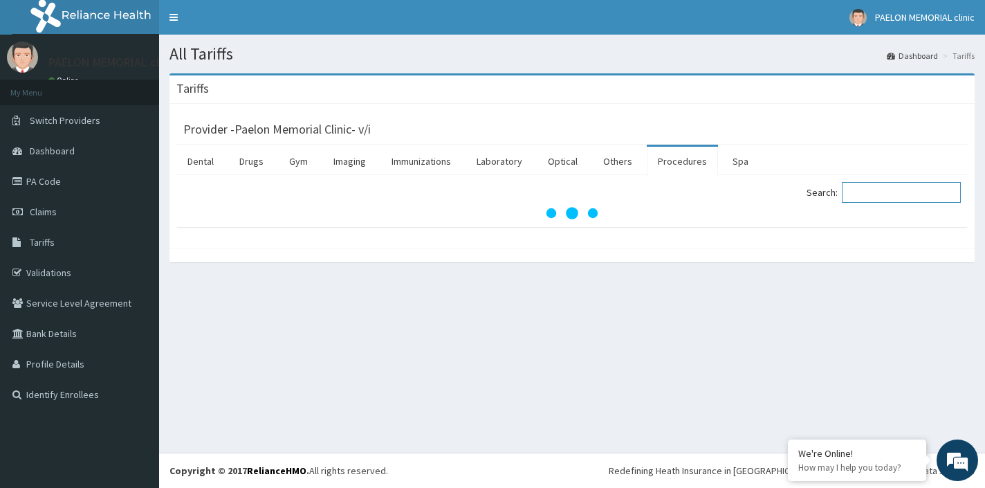
click at [870, 197] on input "Search:" at bounding box center [901, 192] width 119 height 21
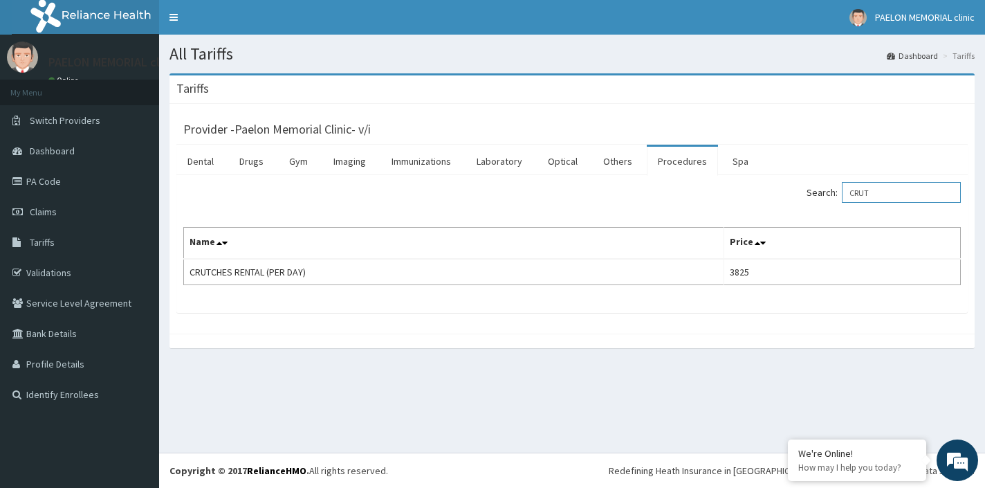
click at [916, 192] on input "CRUT" at bounding box center [901, 192] width 119 height 21
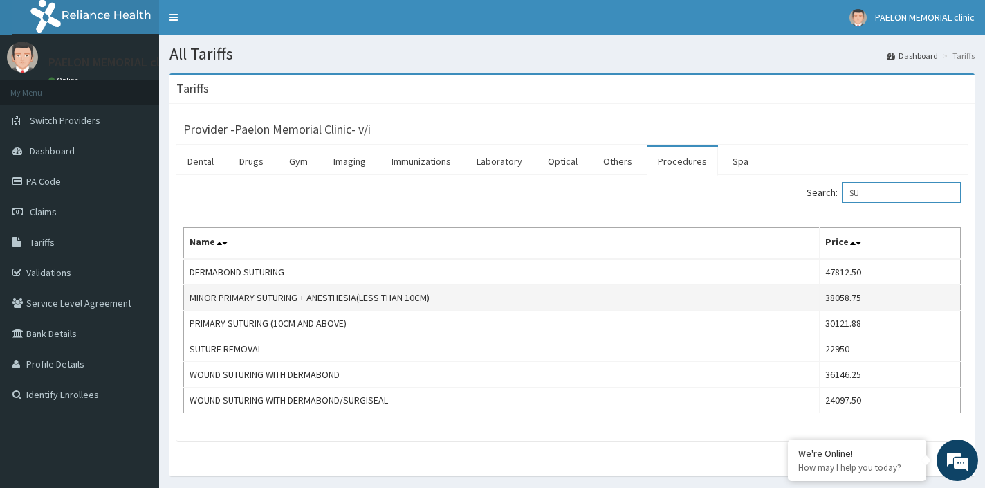
type input "S"
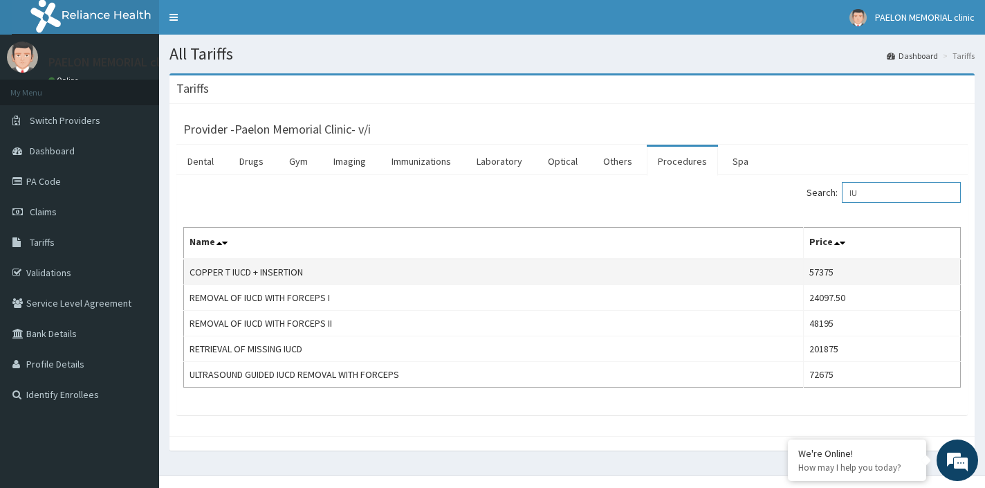
type input "I"
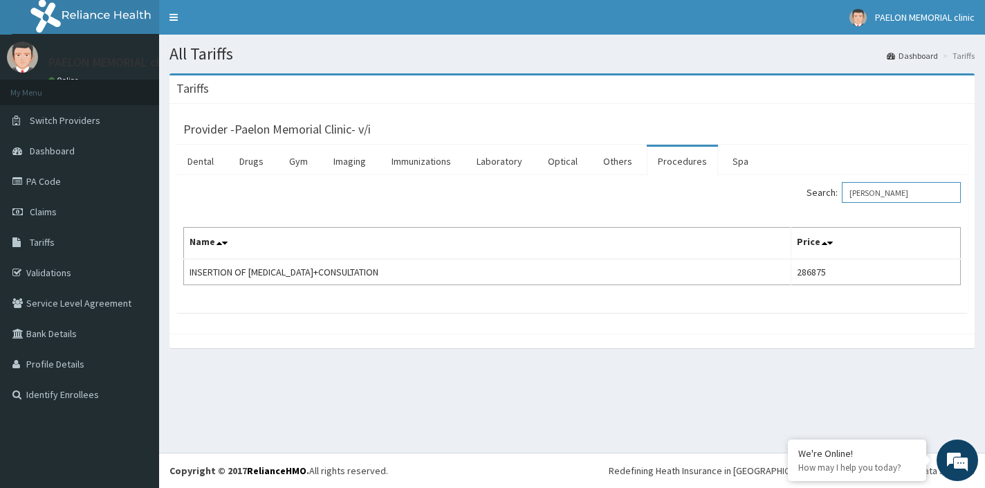
click at [885, 186] on input "MIRE" at bounding box center [901, 192] width 119 height 21
type input "P"
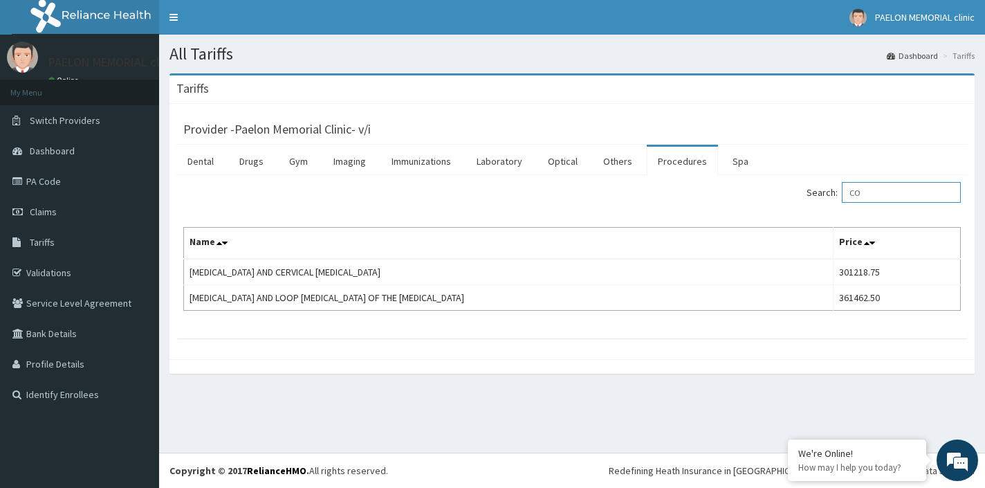
type input "C"
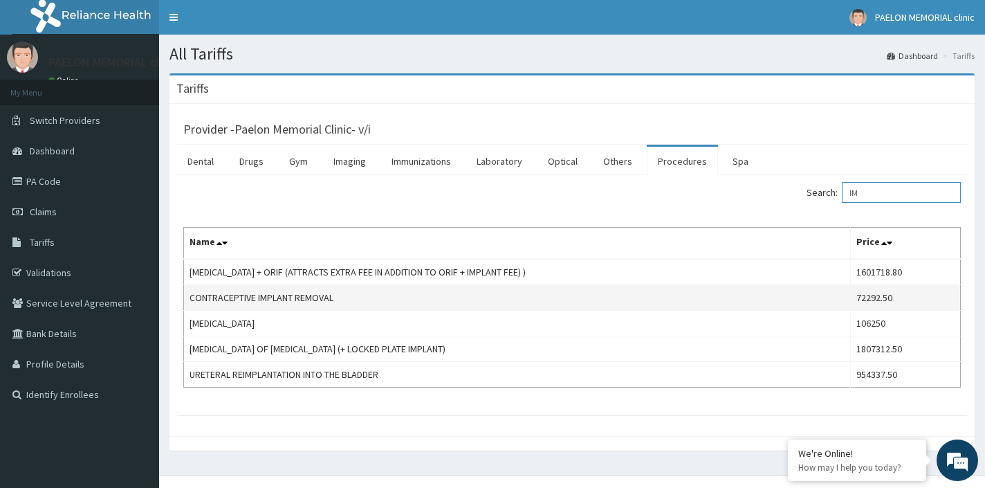
type input "I"
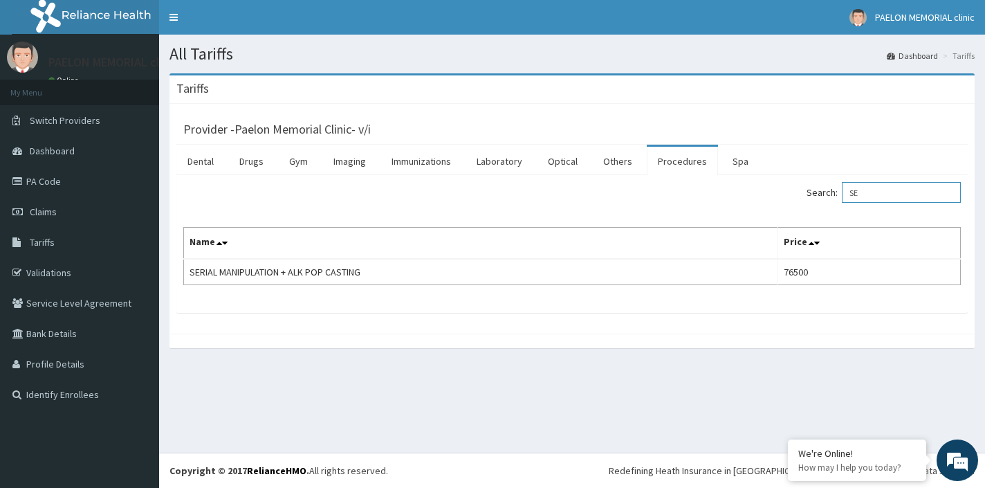
type input "S"
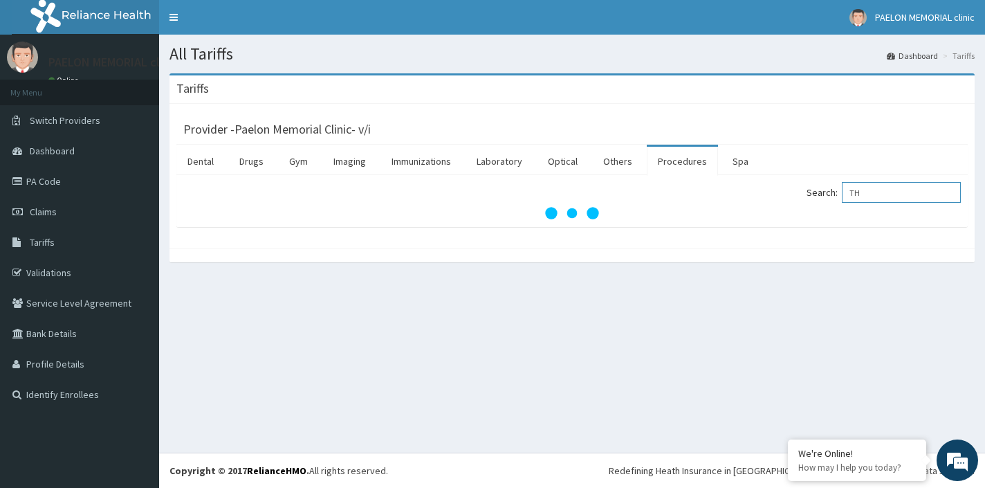
type input "T"
type input "WART"
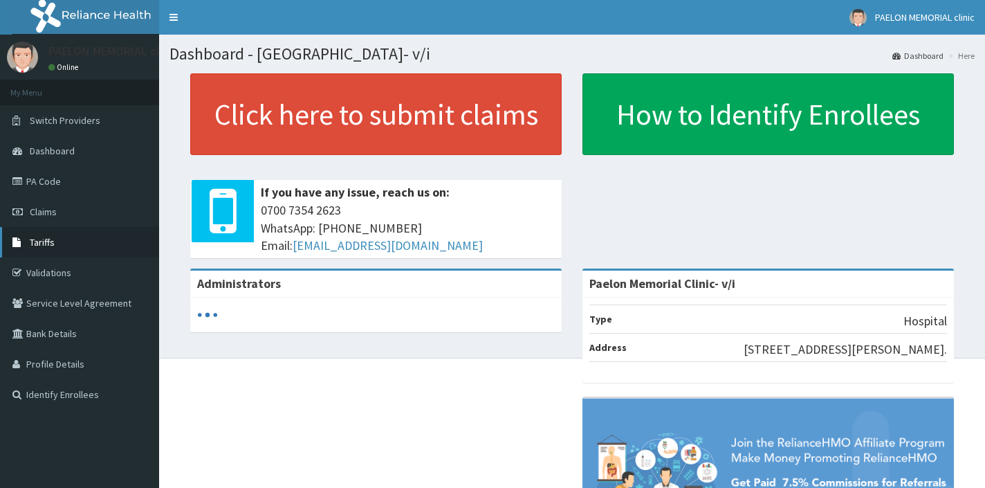
click at [47, 243] on span "Tariffs" at bounding box center [42, 242] width 25 height 12
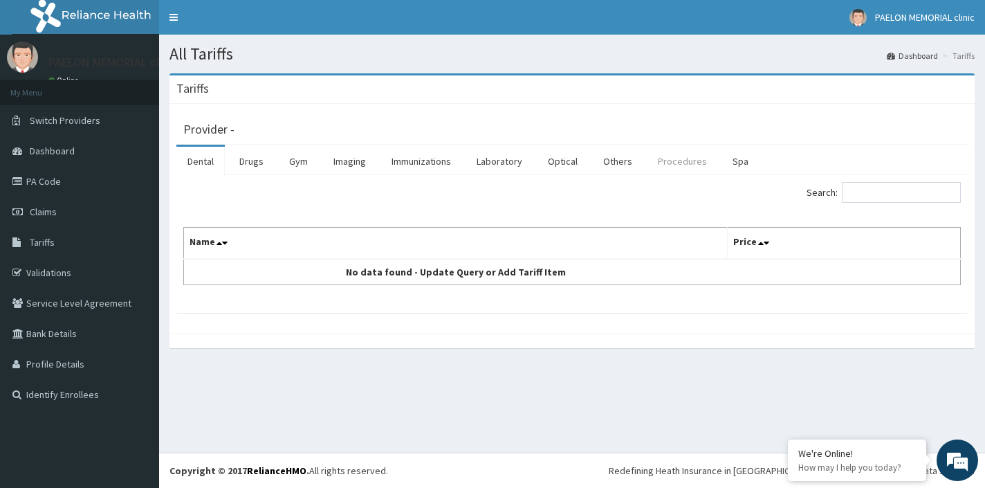
click at [681, 165] on link "Procedures" at bounding box center [682, 161] width 71 height 29
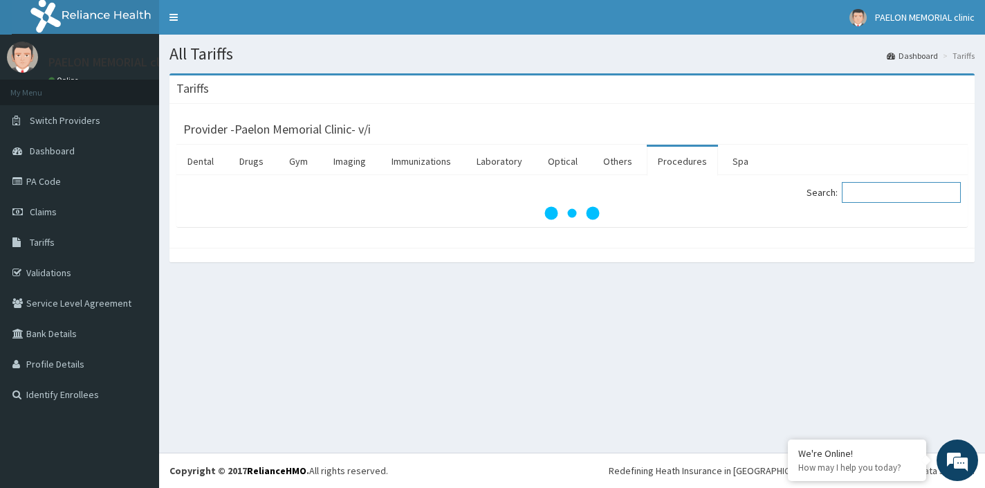
click at [875, 192] on input "Search:" at bounding box center [901, 192] width 119 height 21
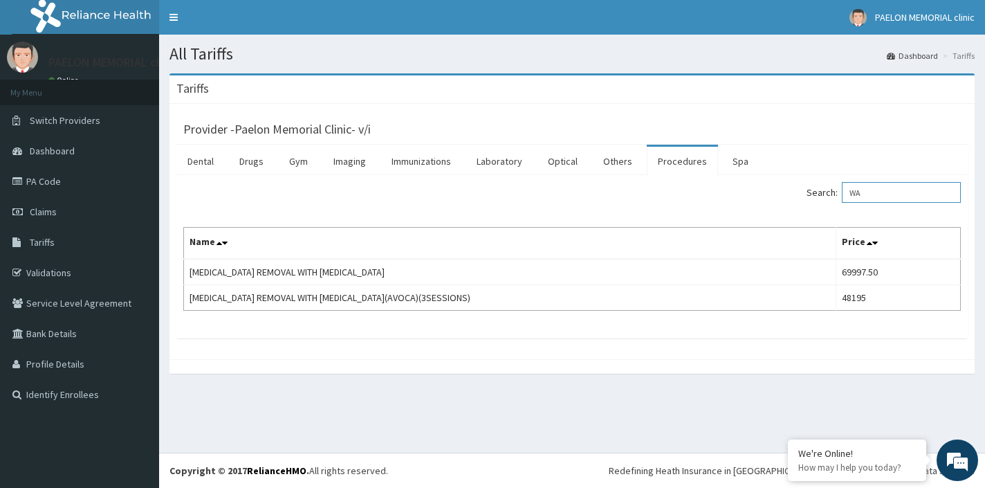
type input "W"
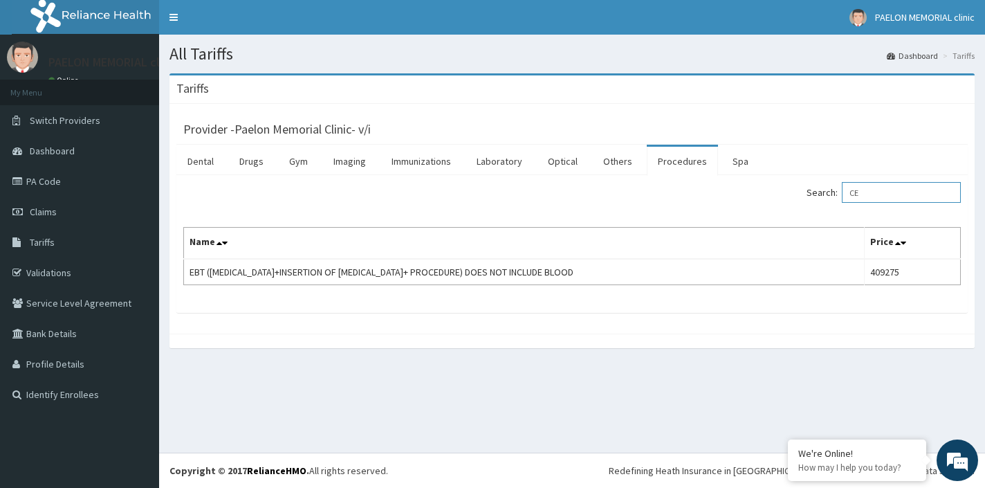
type input "C"
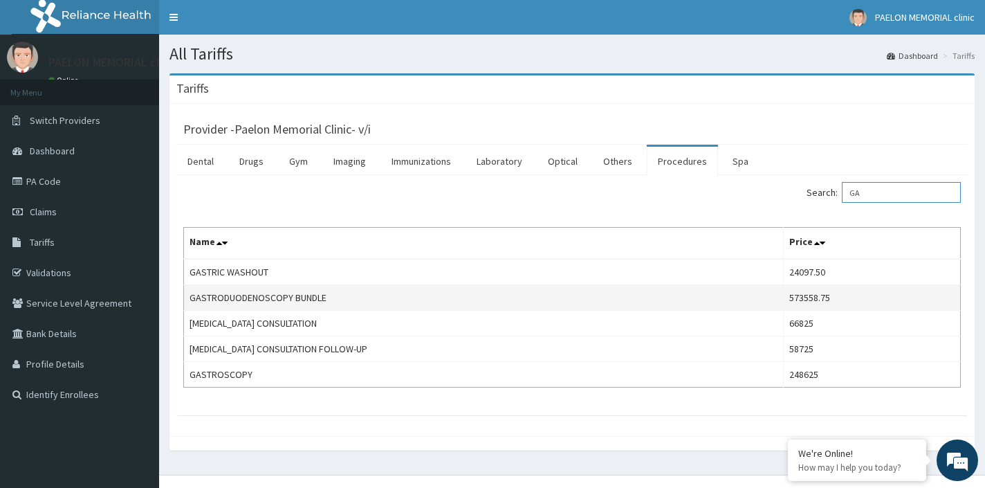
type input "G"
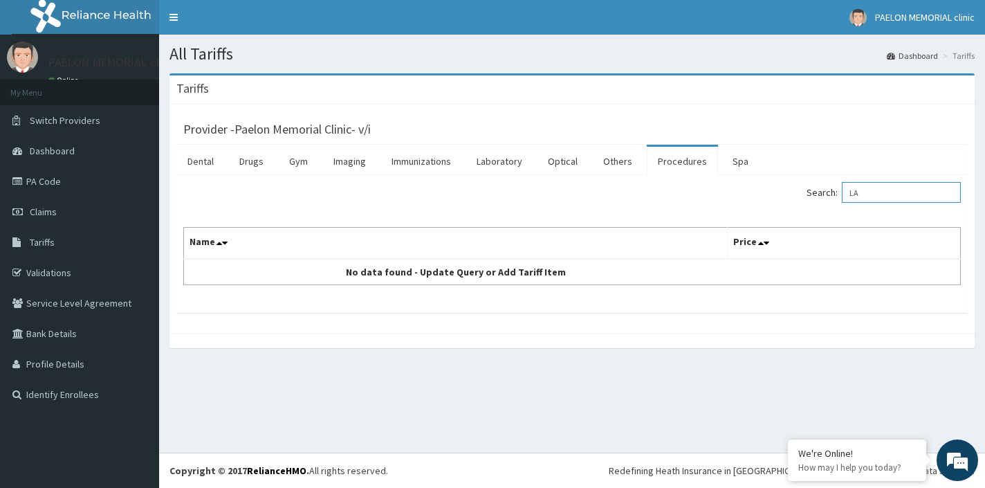
type input "L"
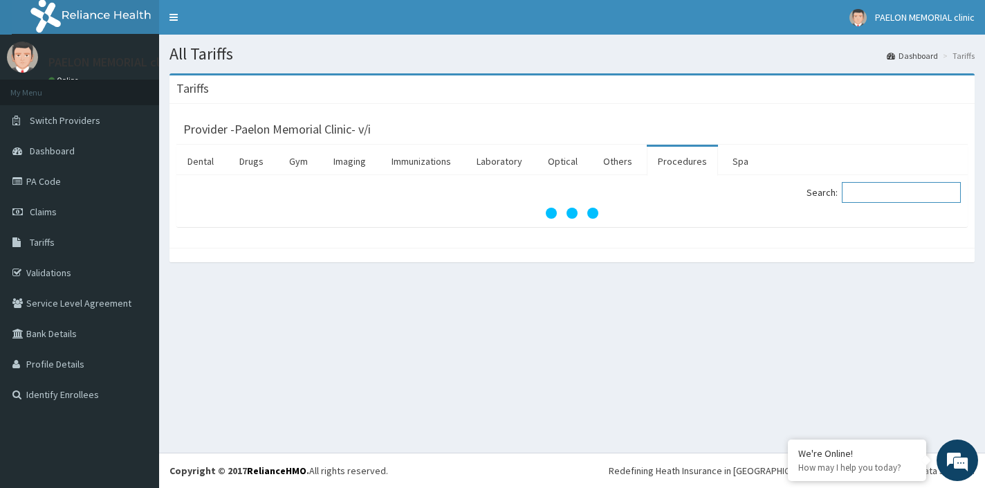
type input "J"
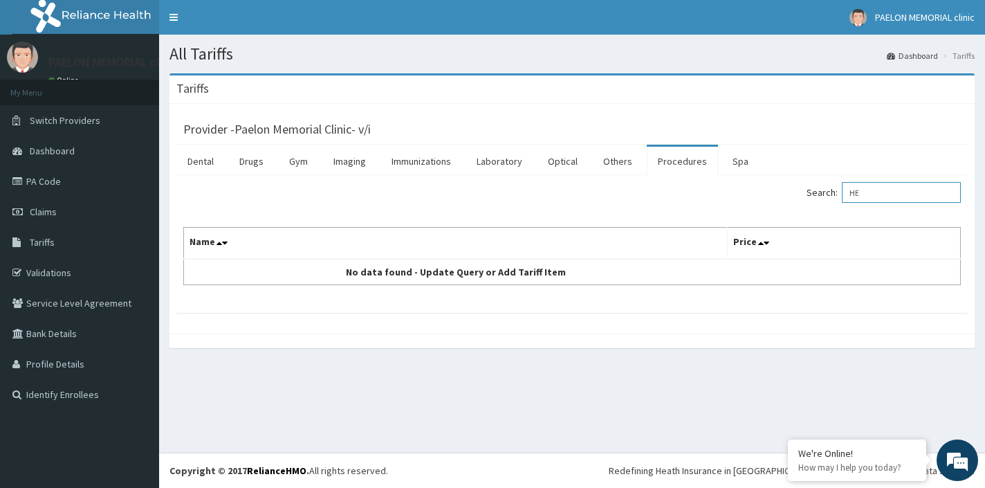
type input "H"
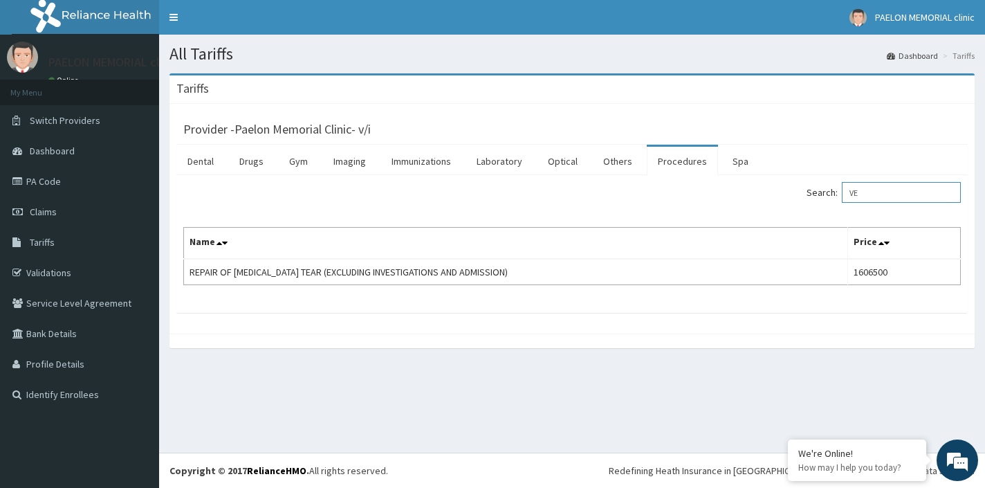
type input "V"
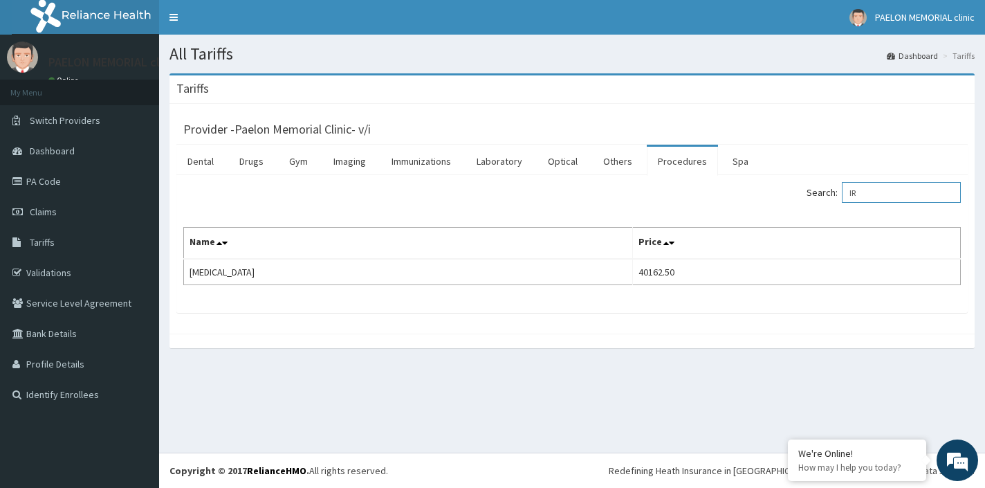
type input "I"
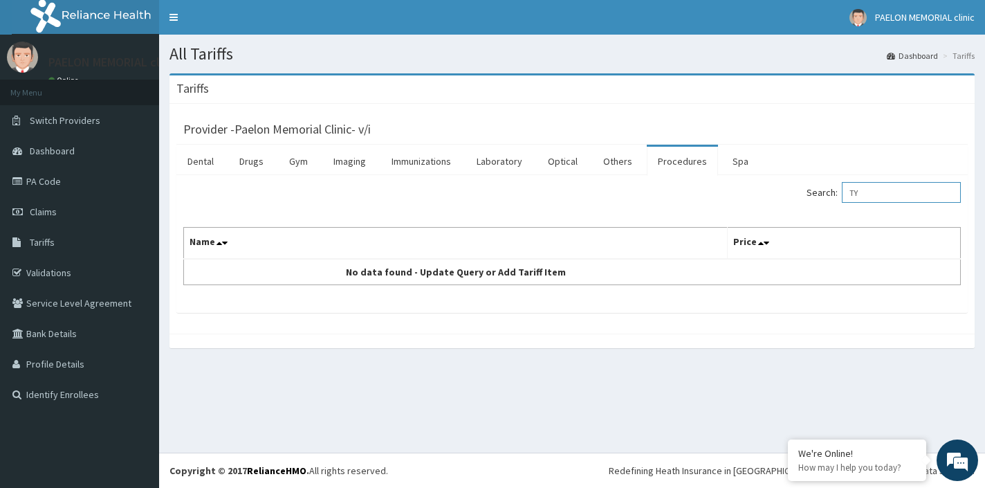
type input "T"
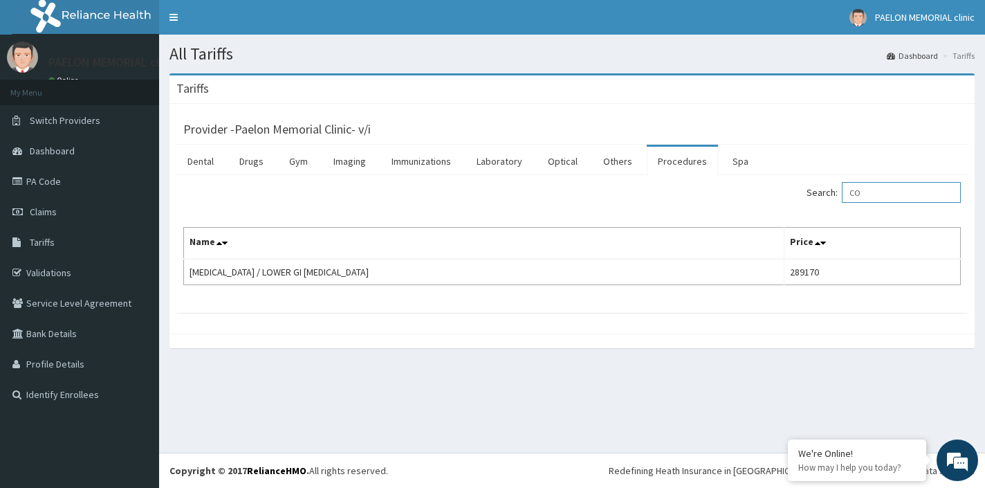
type input "C"
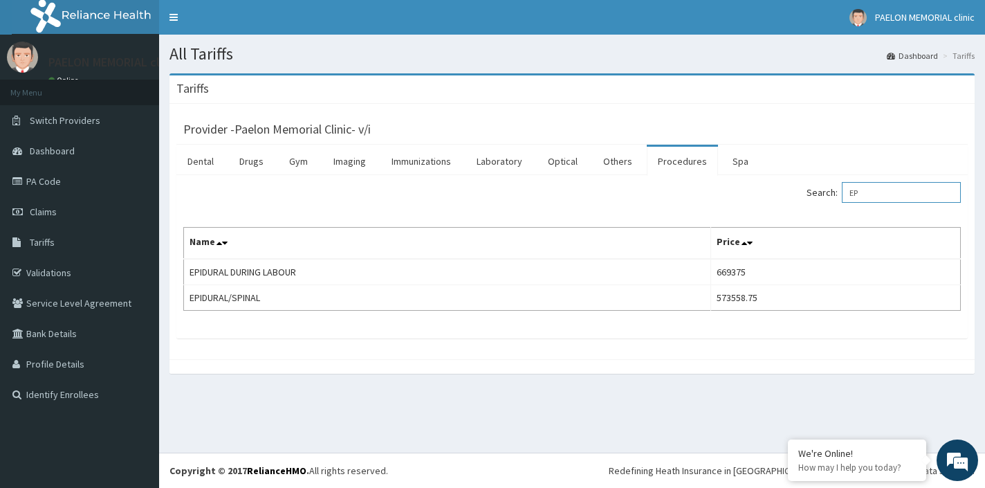
type input "E"
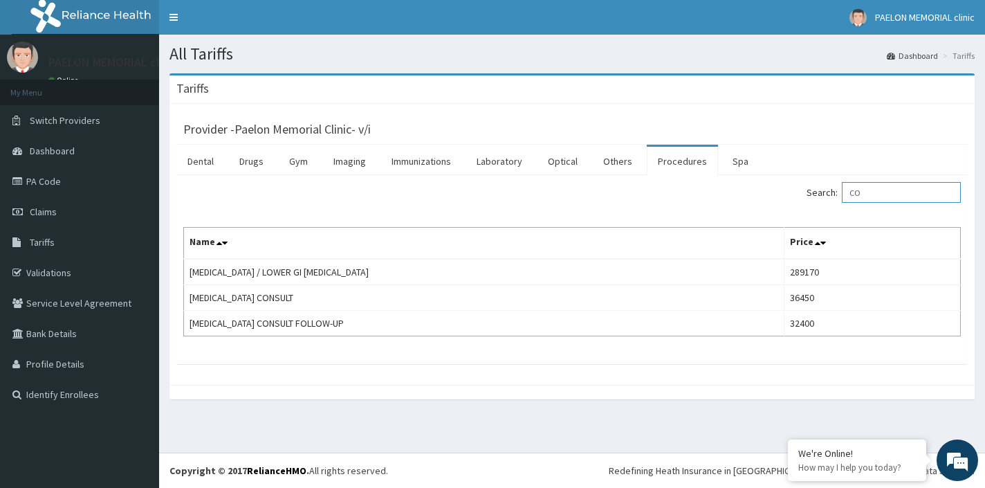
type input "C"
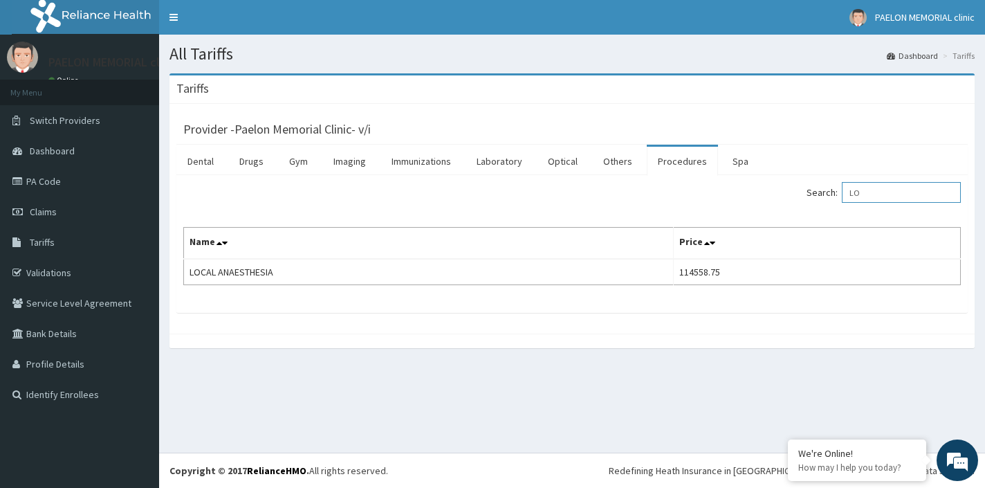
type input "L"
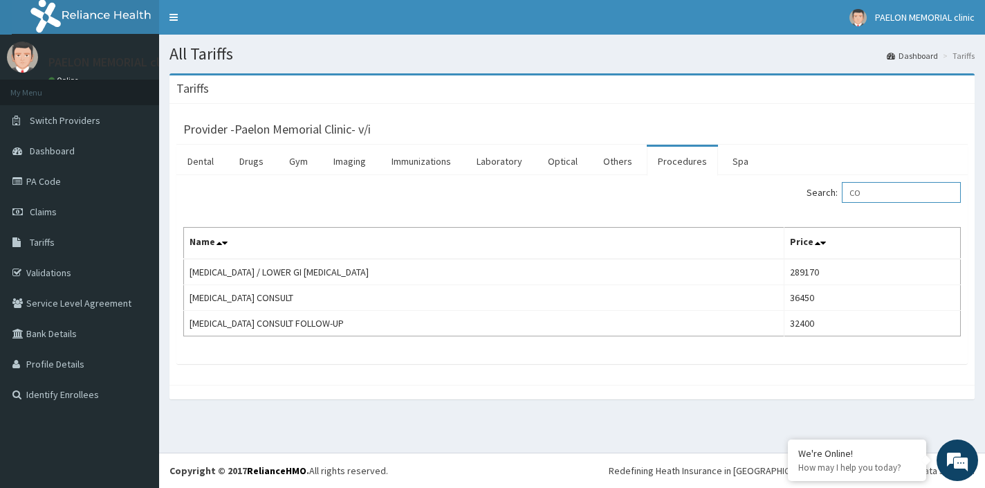
type input "C"
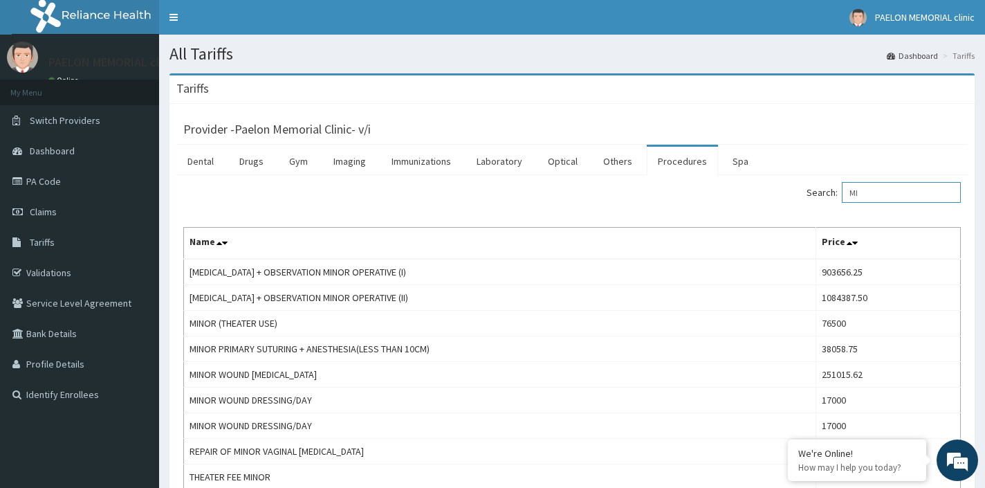
type input "M"
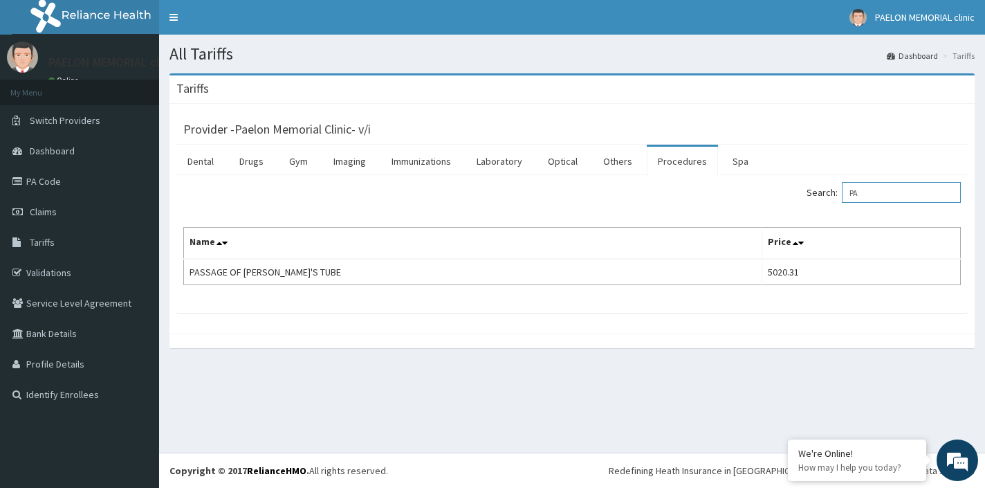
type input "P"
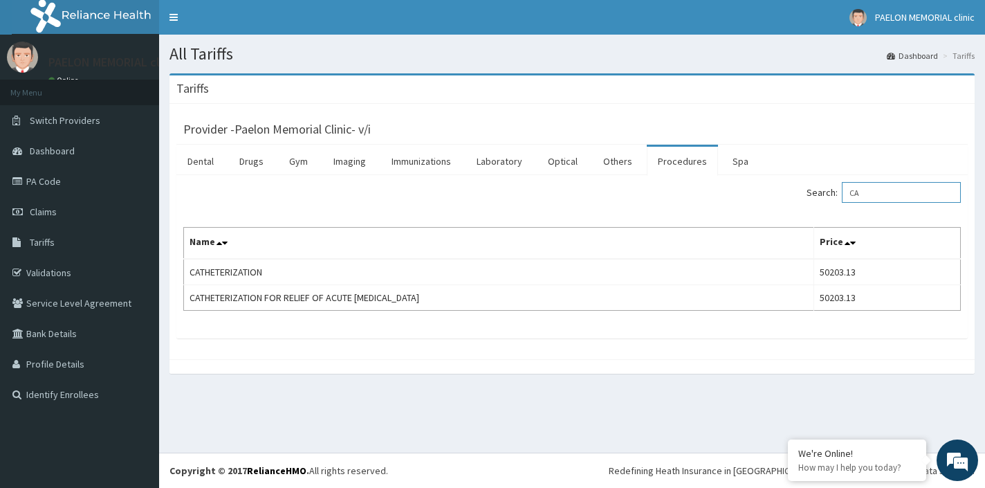
type input "C"
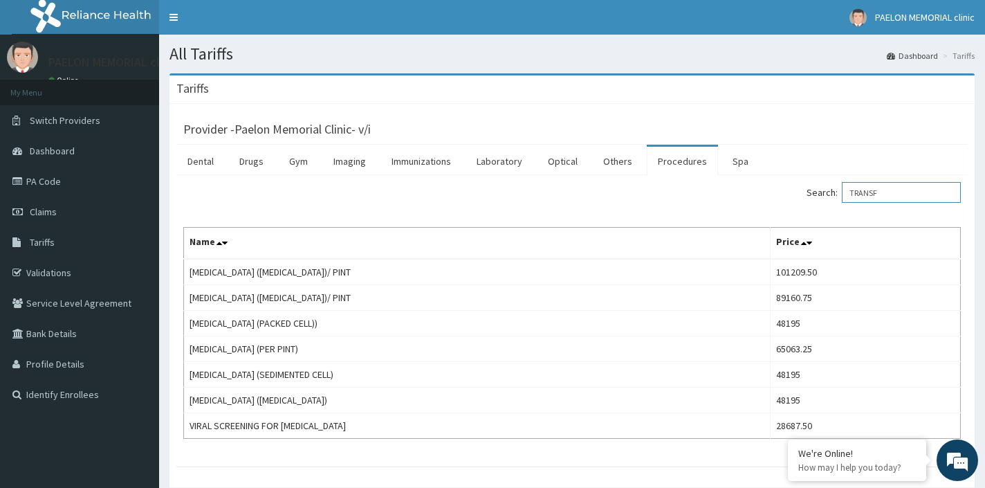
click at [913, 192] on input "TRANSF" at bounding box center [901, 192] width 119 height 21
type input "moni"
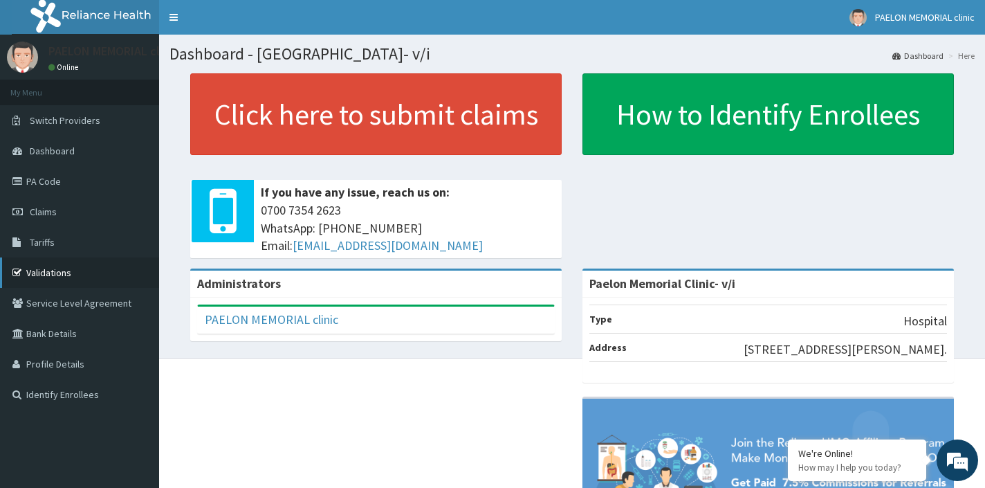
click at [71, 270] on link "Validations" at bounding box center [79, 272] width 159 height 30
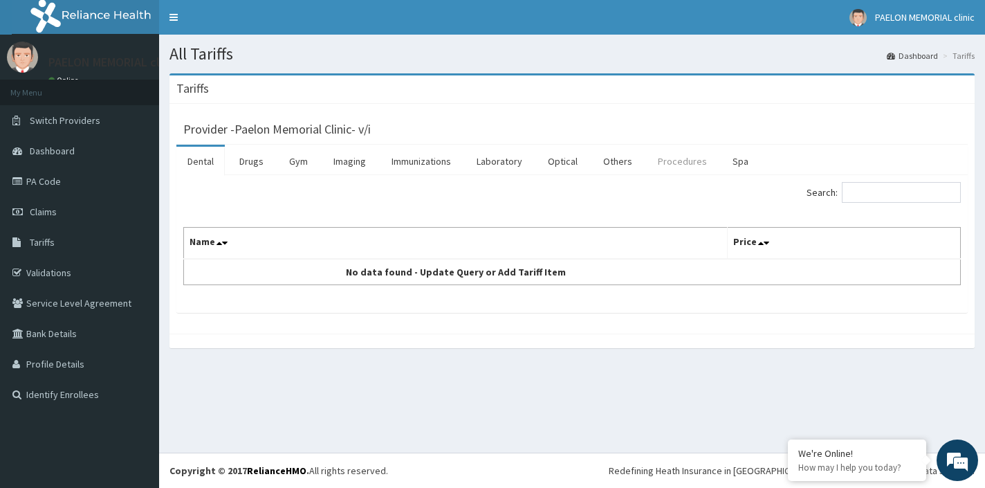
click at [670, 160] on link "Procedures" at bounding box center [682, 161] width 71 height 29
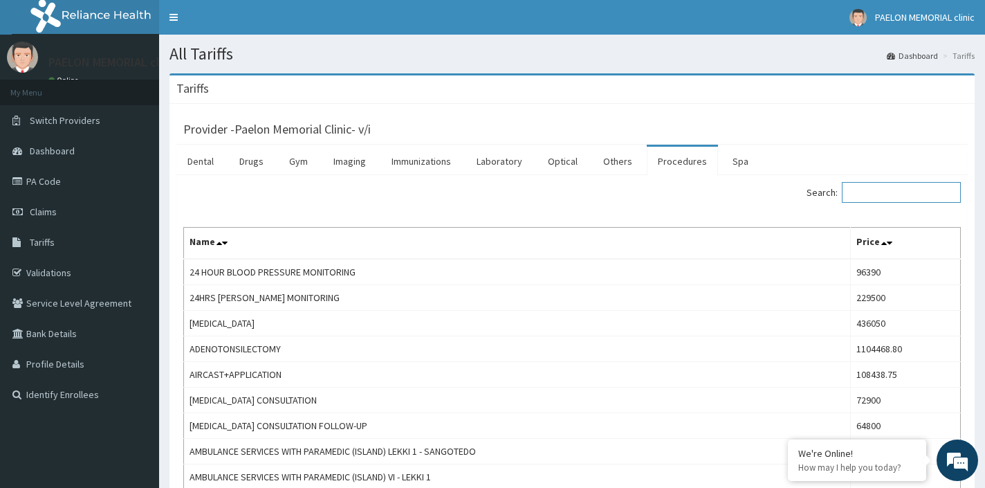
click at [875, 192] on input "Search:" at bounding box center [901, 192] width 119 height 21
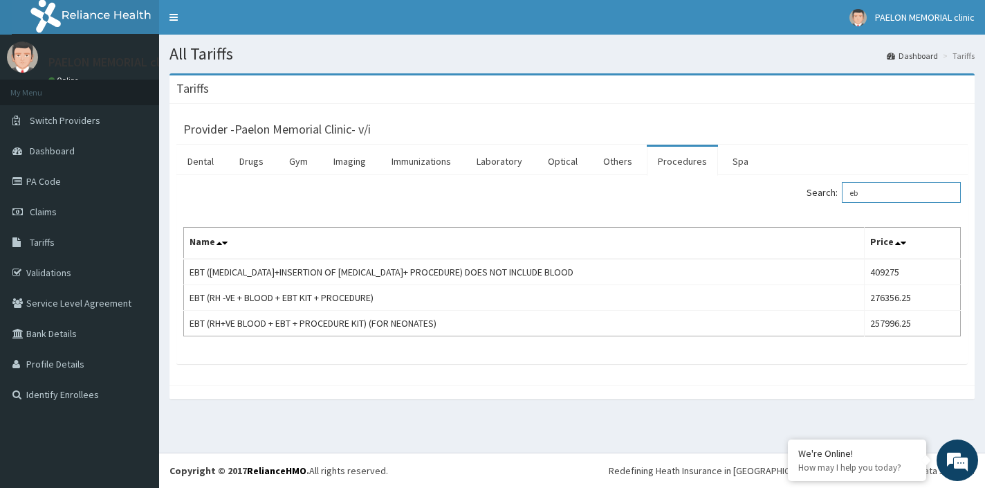
type input "e"
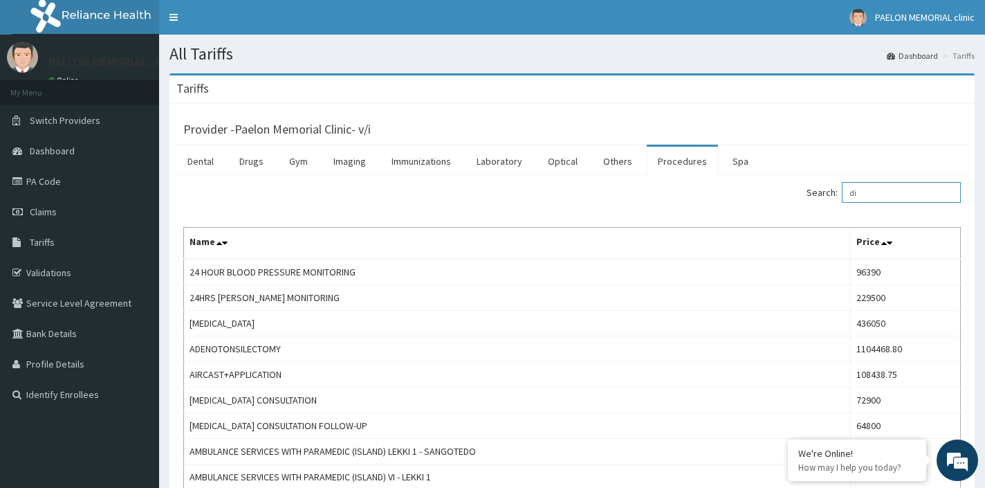
type input "d"
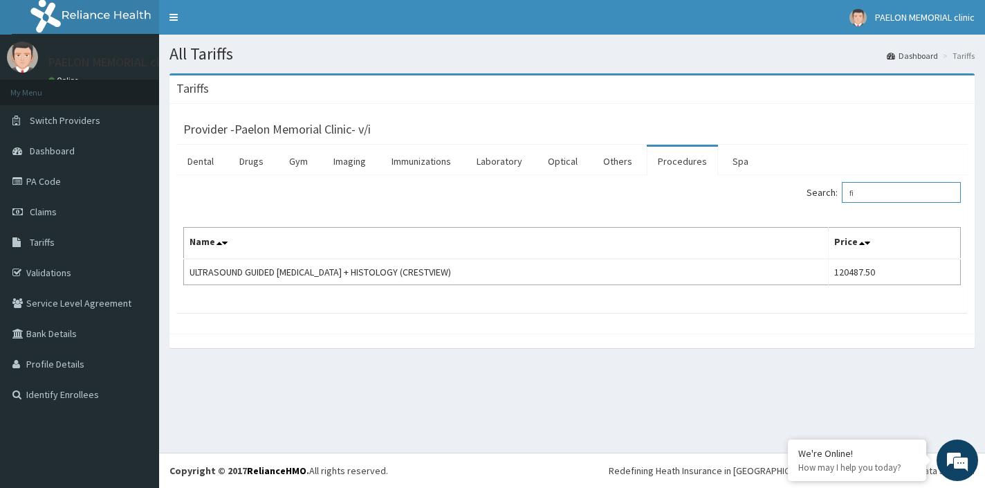
type input "f"
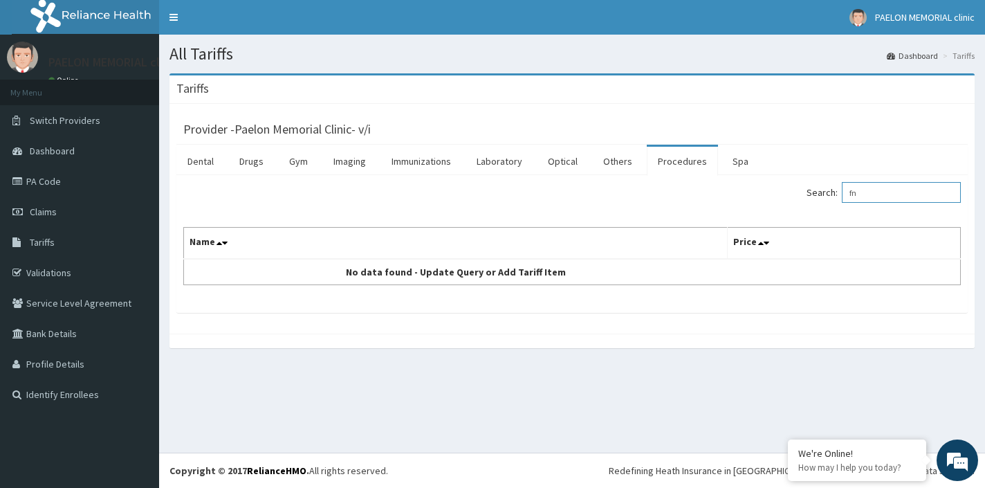
type input "f"
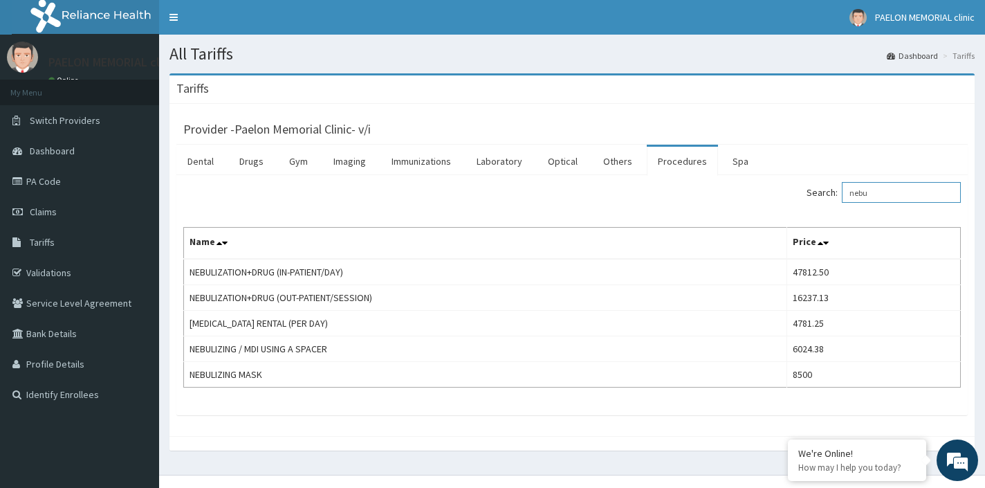
click at [903, 199] on input "nebu" at bounding box center [901, 192] width 119 height 21
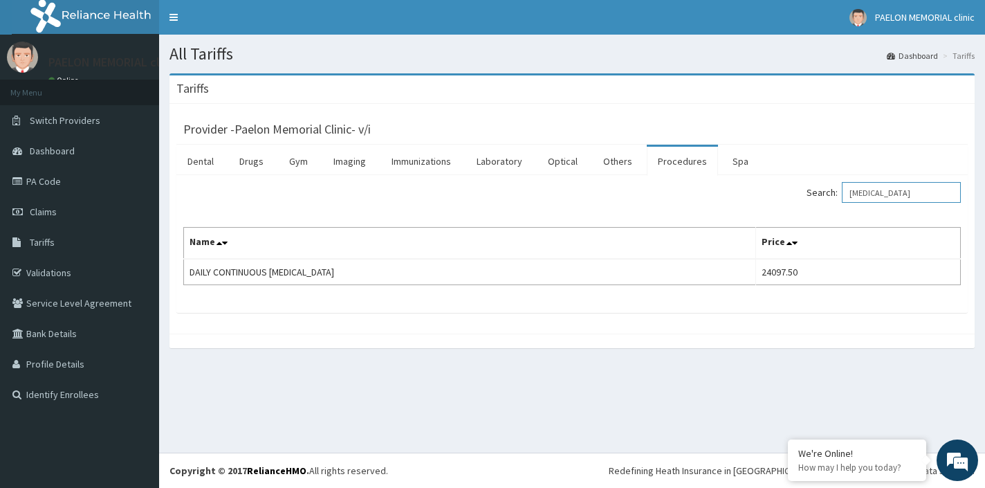
click at [880, 189] on input "cardia" at bounding box center [901, 192] width 119 height 21
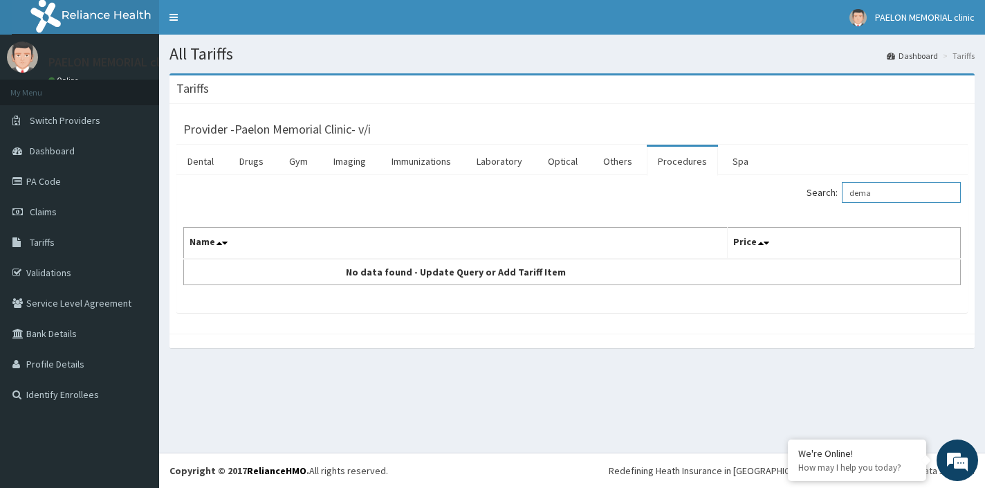
click at [880, 196] on input "dema" at bounding box center [901, 192] width 119 height 21
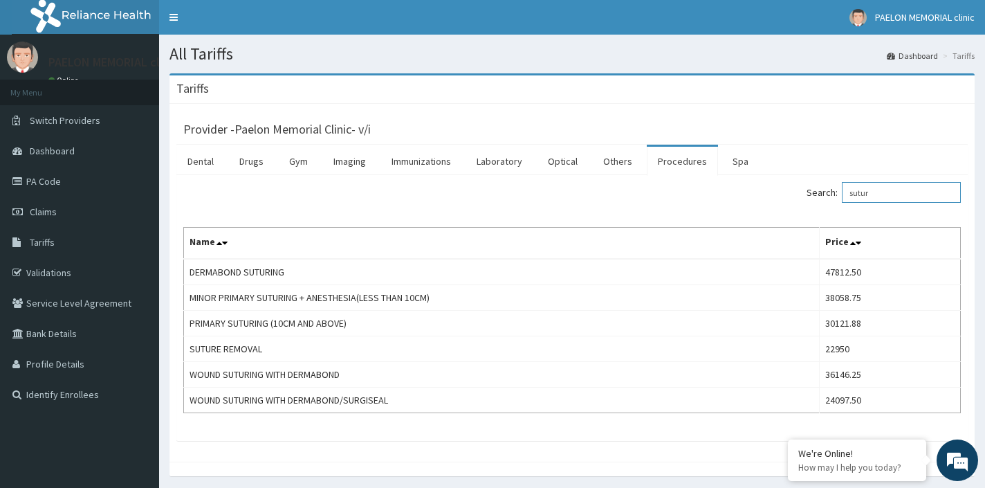
click at [910, 195] on input "sutur" at bounding box center [901, 192] width 119 height 21
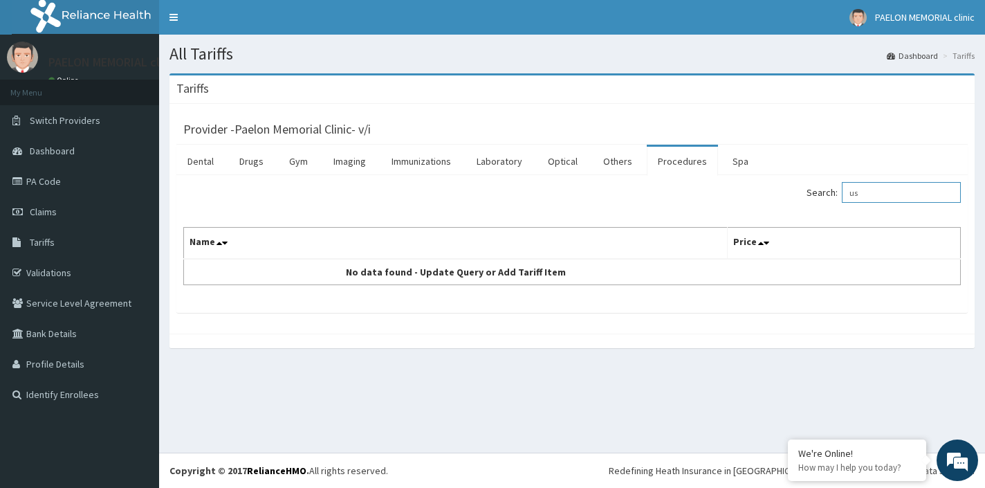
type input "u"
click at [907, 194] on input "shoulder" at bounding box center [901, 192] width 119 height 21
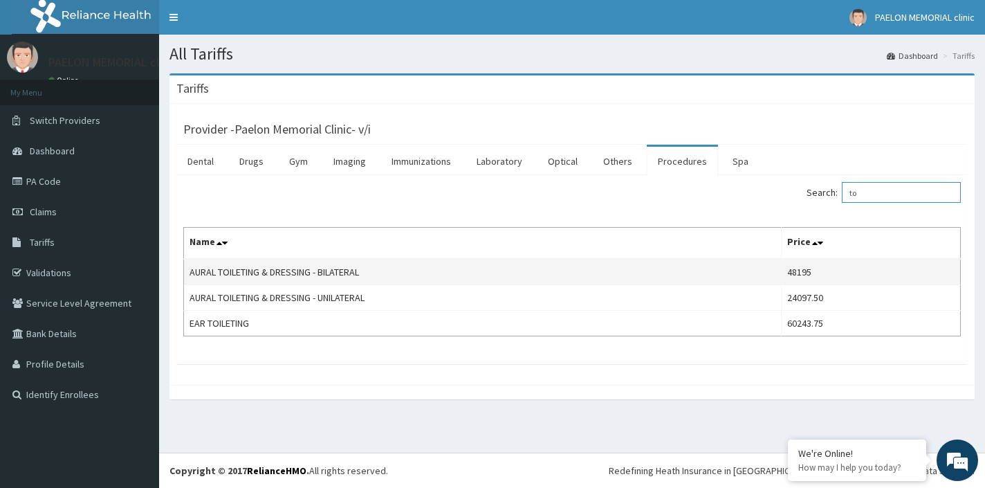
type input "t"
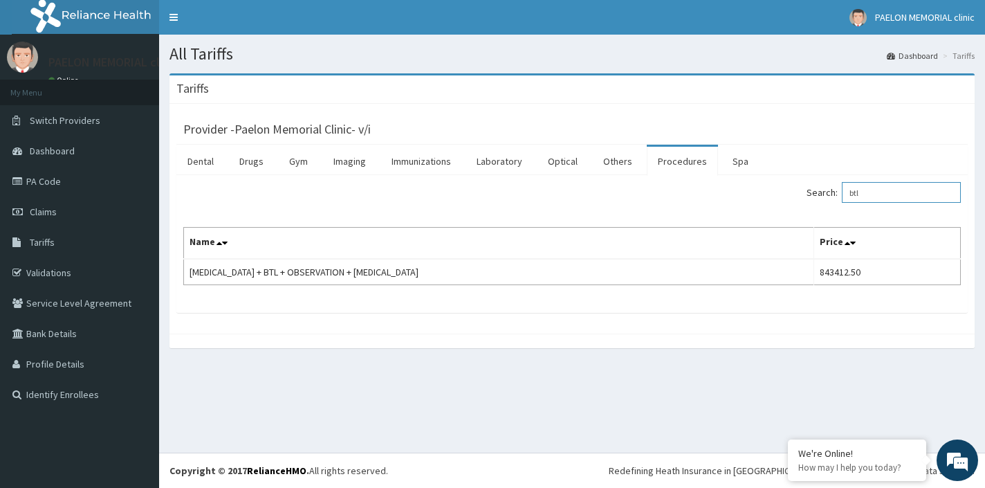
click at [882, 192] on input "btl" at bounding box center [901, 192] width 119 height 21
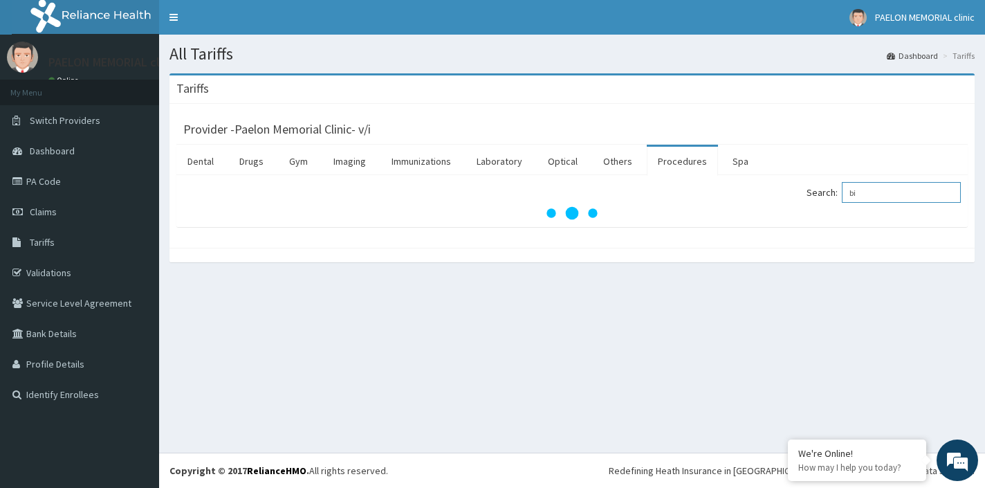
type input "b"
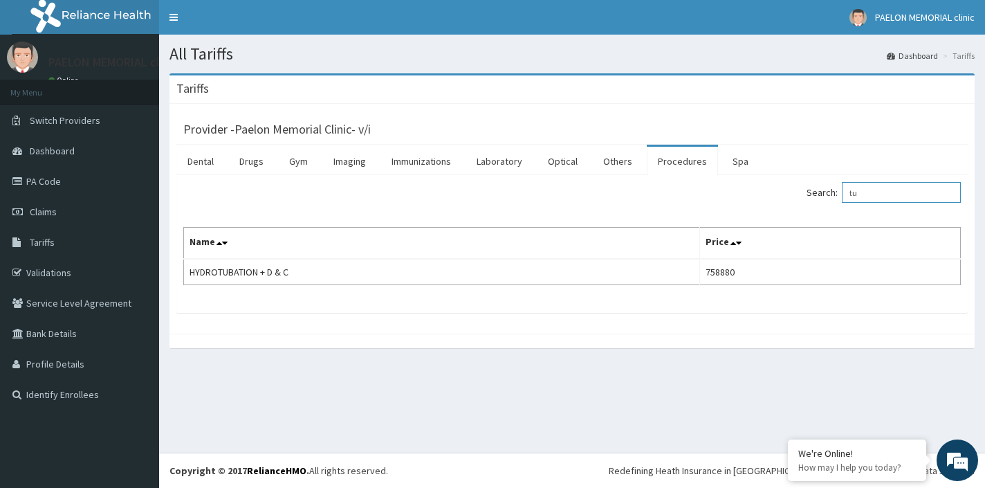
type input "t"
type input "l"
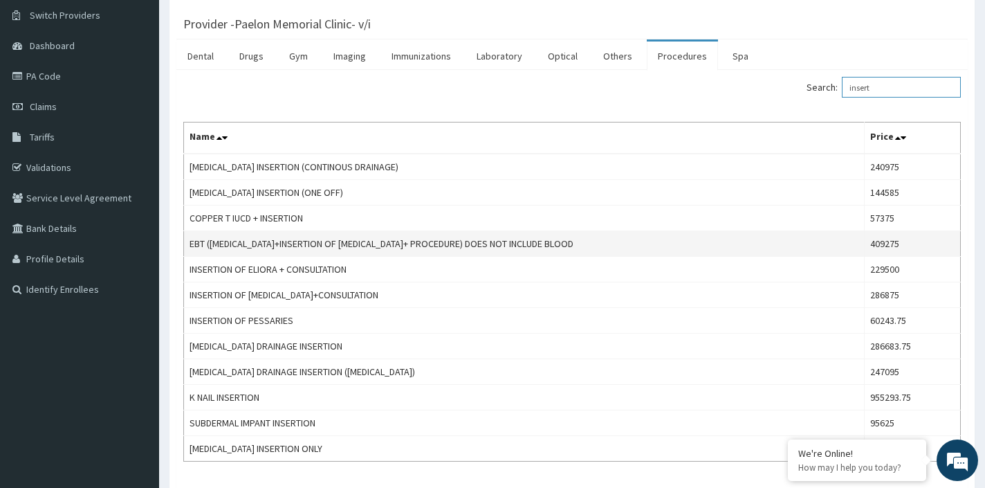
scroll to position [109, 0]
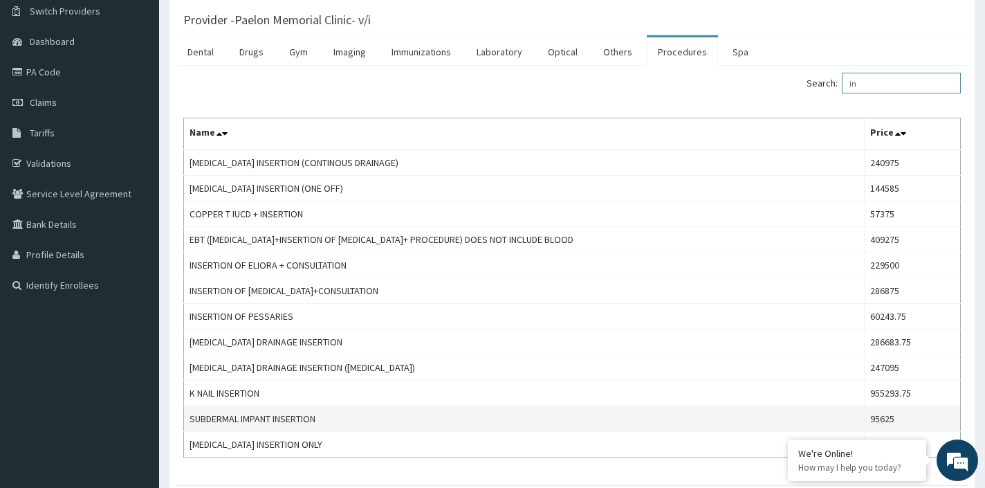
type input "i"
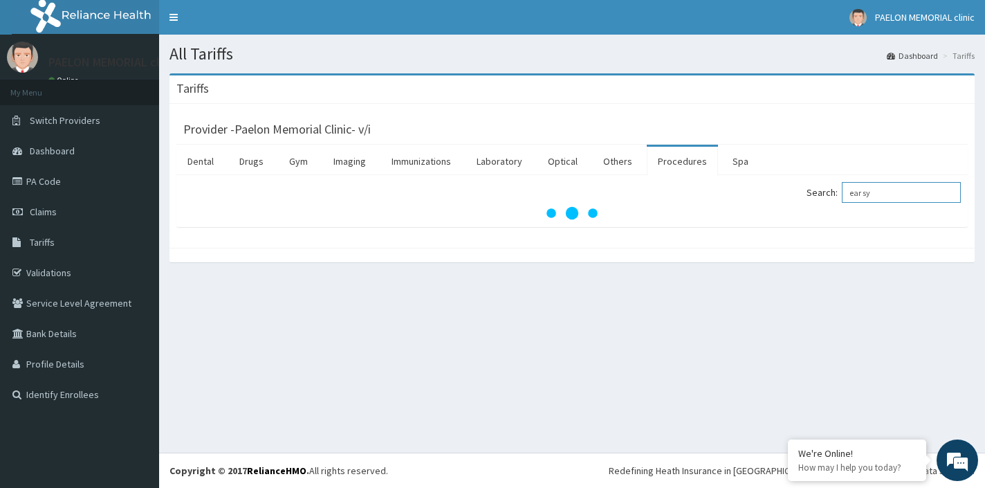
scroll to position [0, 0]
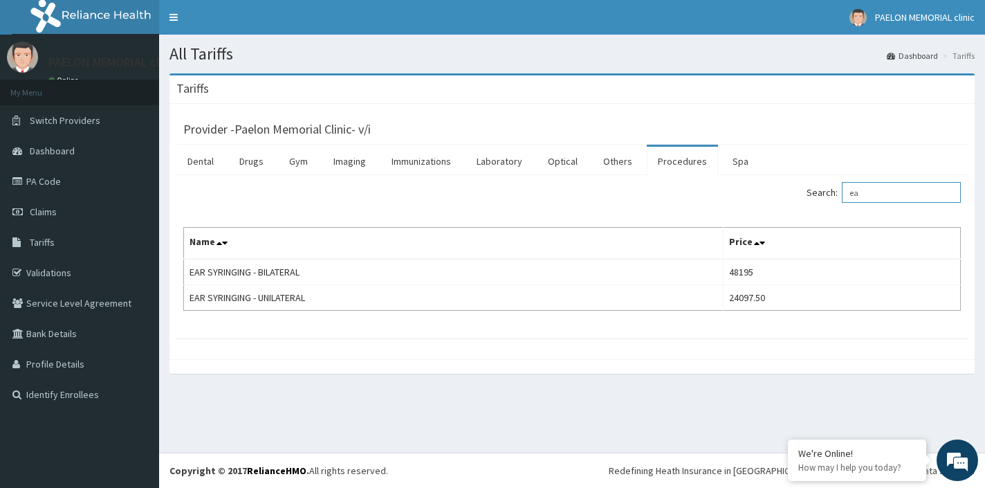
type input "e"
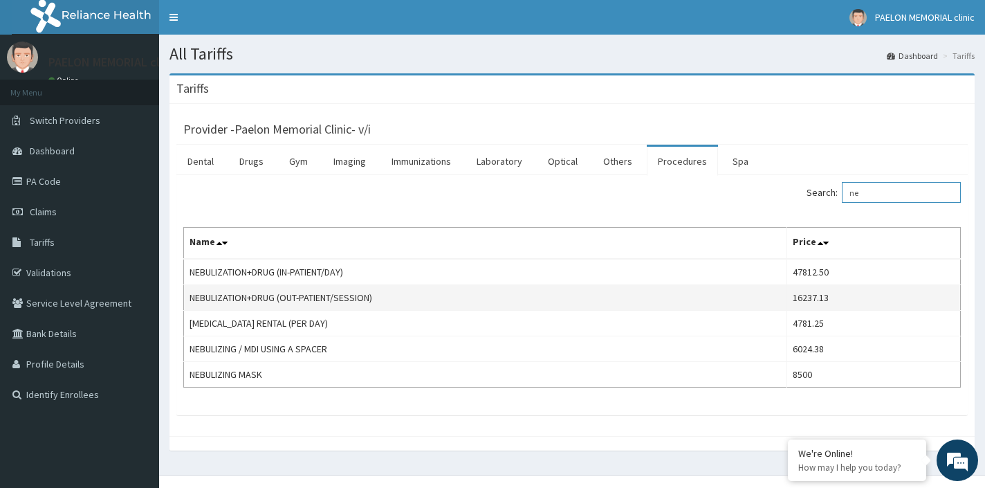
type input "n"
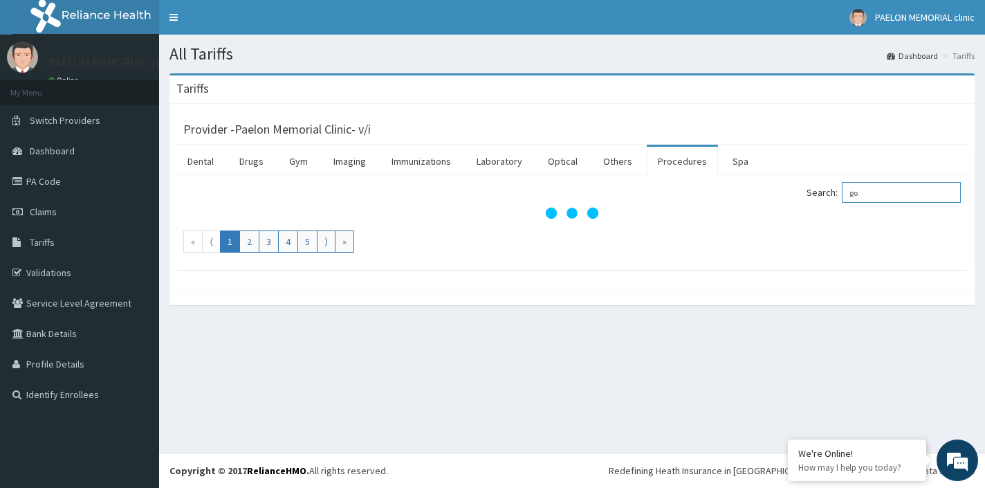
type input "g"
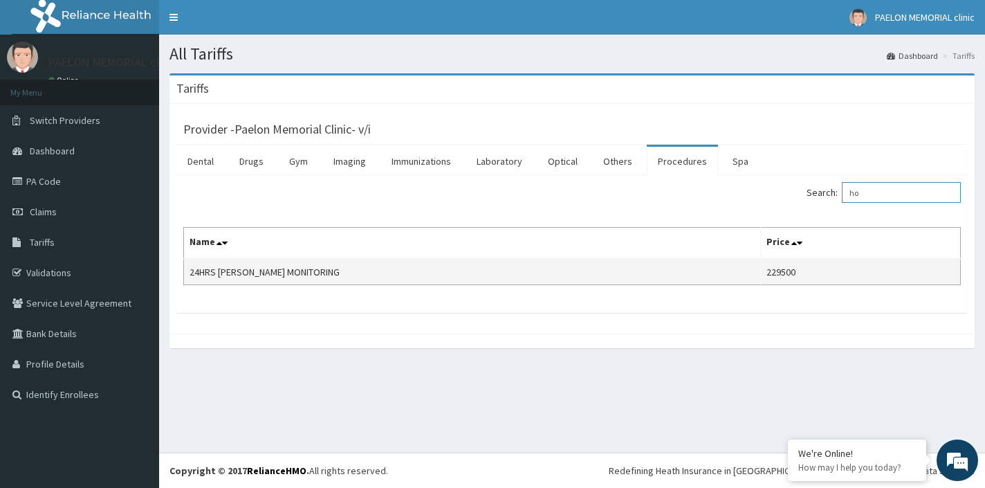
type input "h"
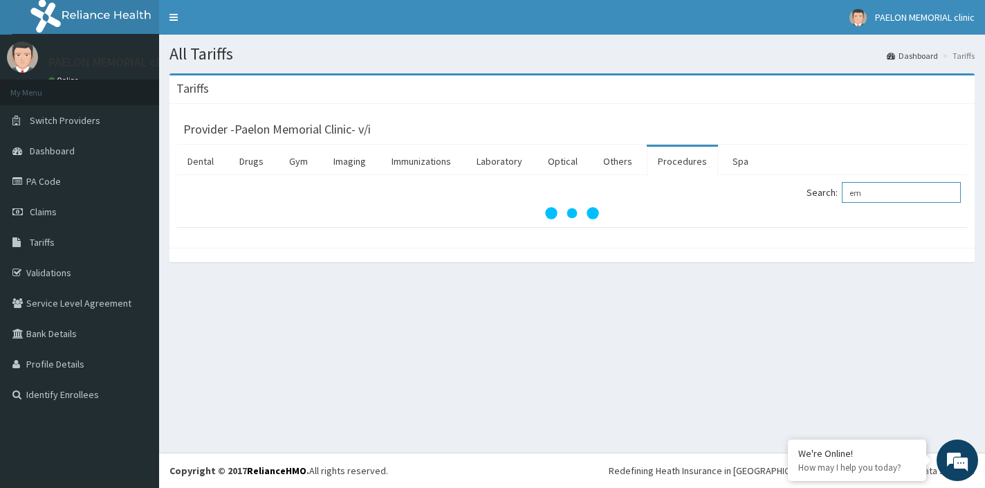
type input "e"
type input "ctg"
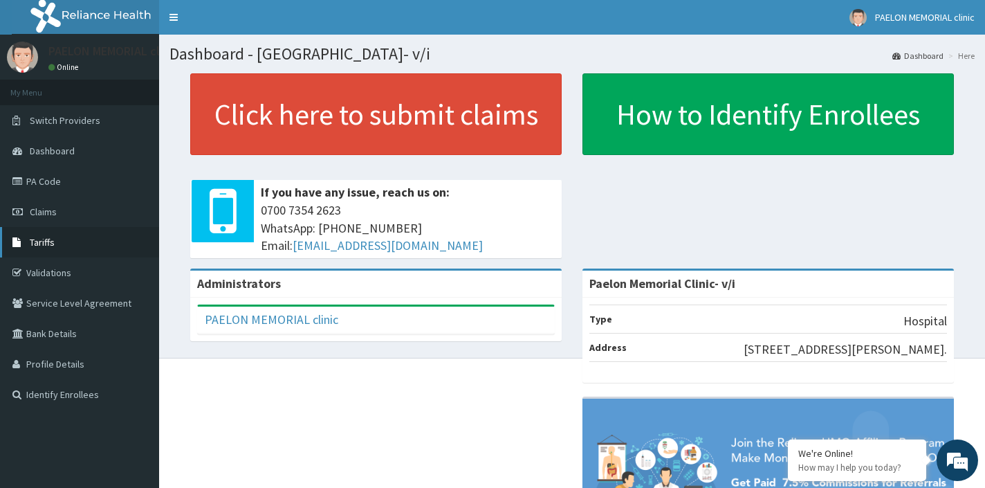
click at [68, 249] on link "Tariffs" at bounding box center [79, 242] width 159 height 30
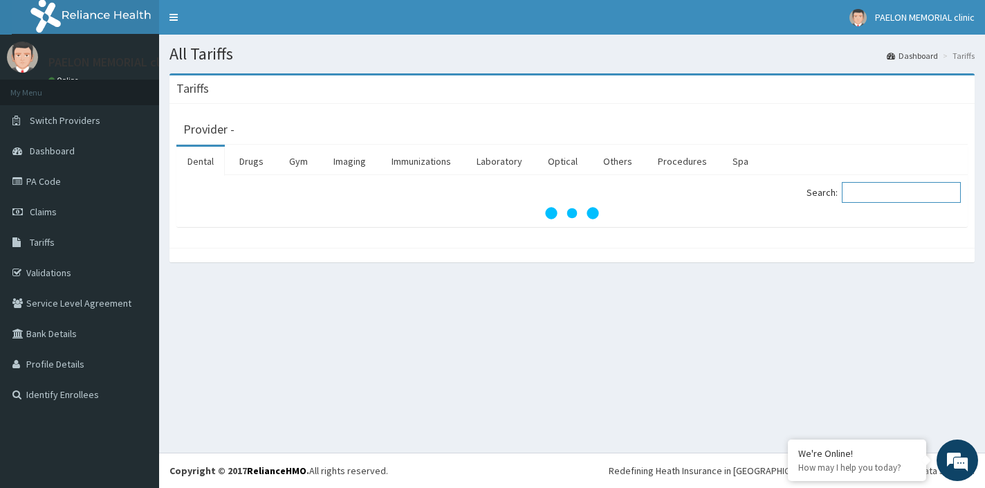
click at [862, 188] on input "Search:" at bounding box center [901, 192] width 119 height 21
type input "ctg"
click at [678, 168] on link "Procedures" at bounding box center [682, 161] width 71 height 29
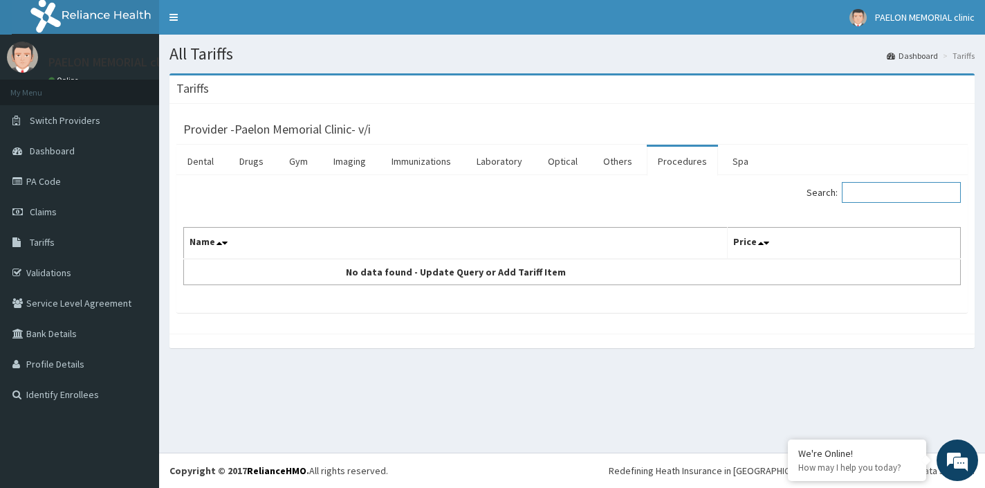
click at [887, 190] on input "Search:" at bounding box center [901, 192] width 119 height 21
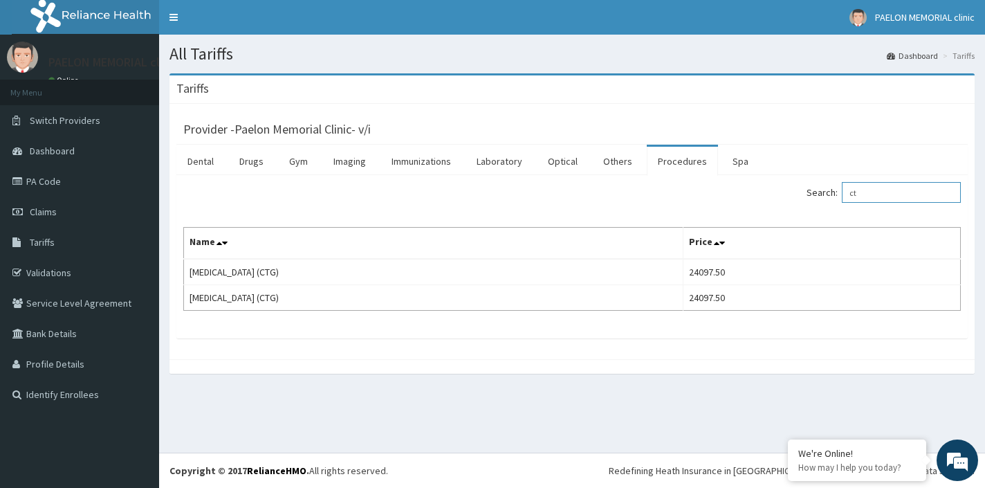
type input "c"
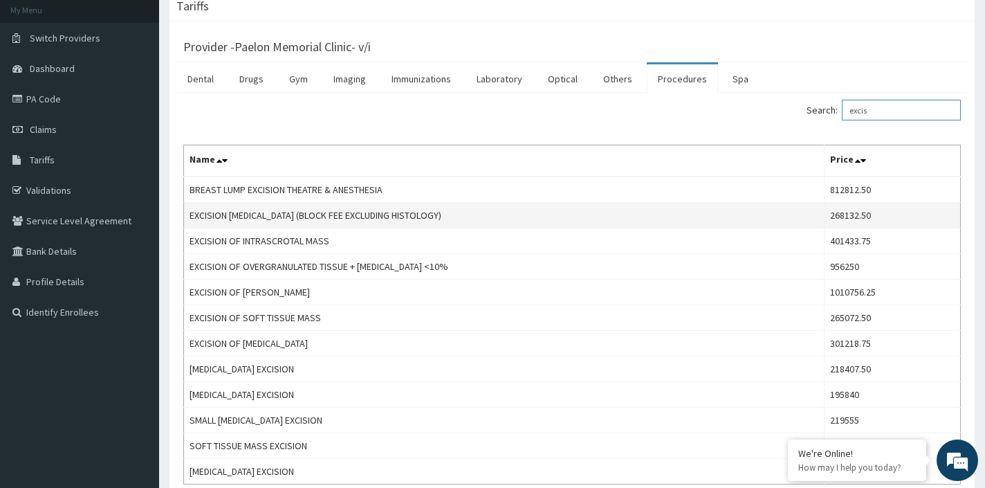
scroll to position [82, 0]
type input "e"
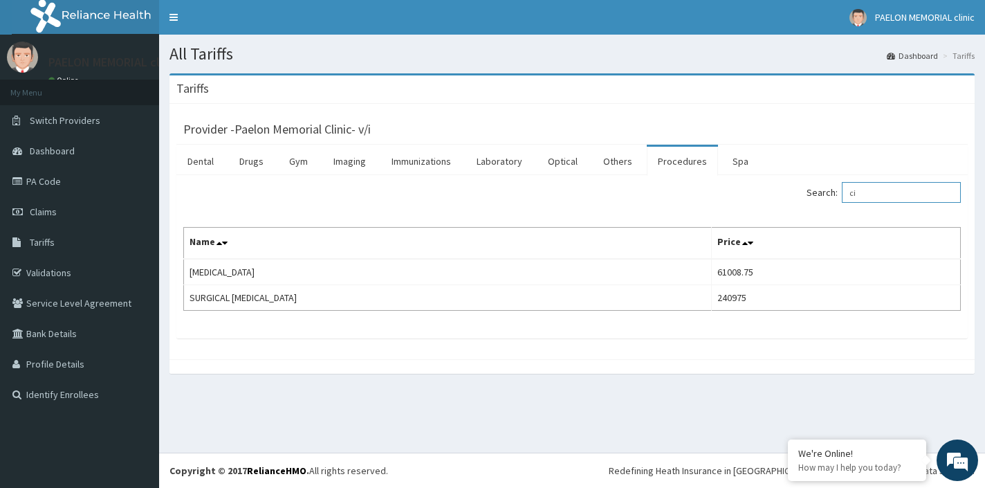
type input "c"
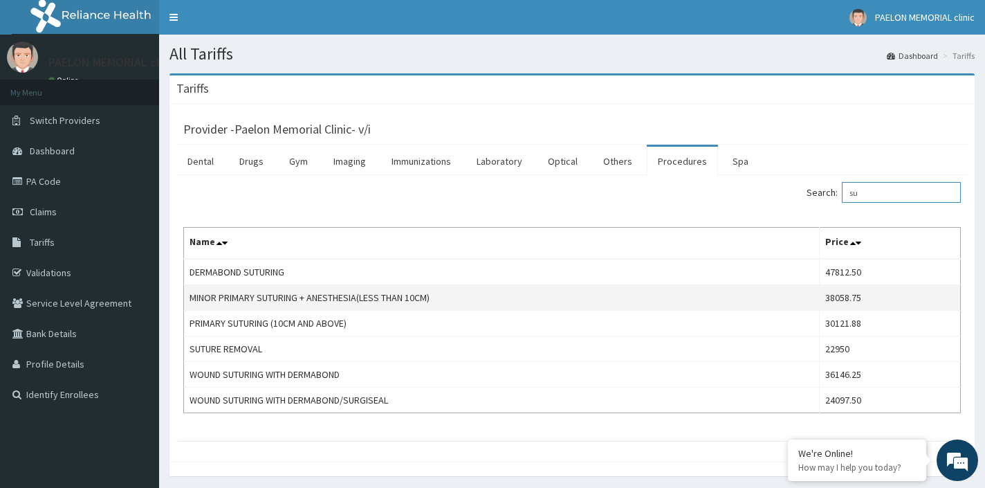
type input "s"
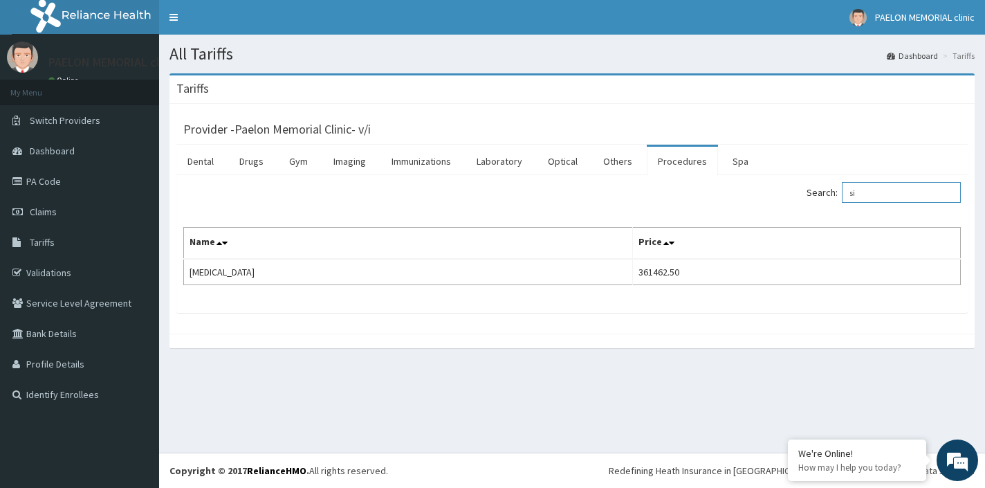
type input "s"
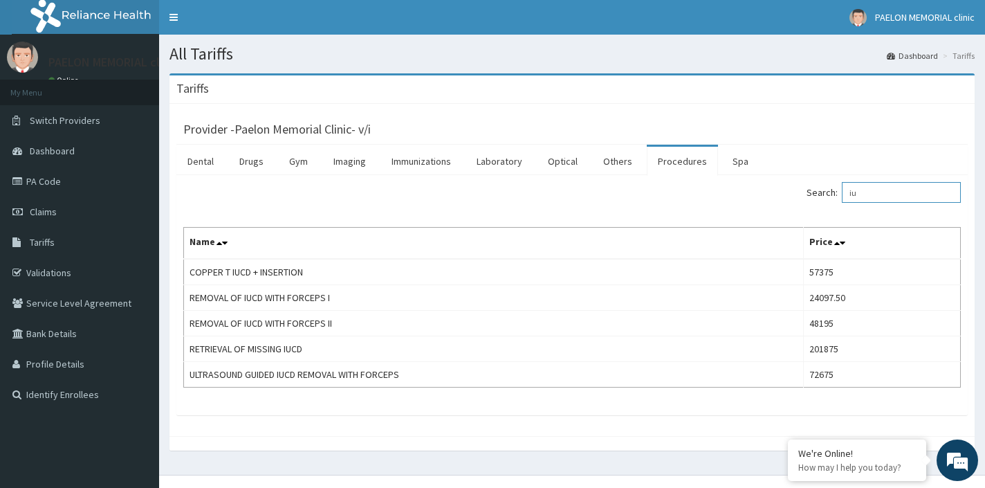
type input "i"
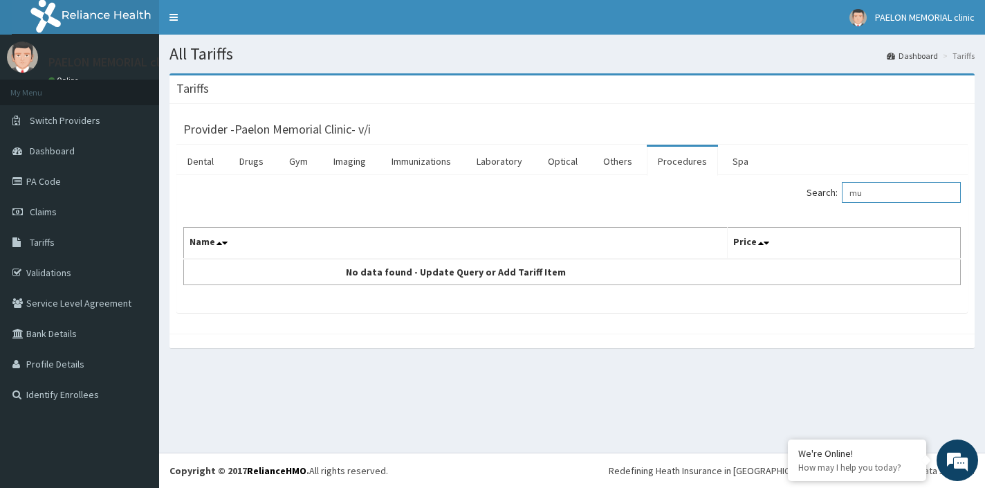
type input "m"
type input "t"
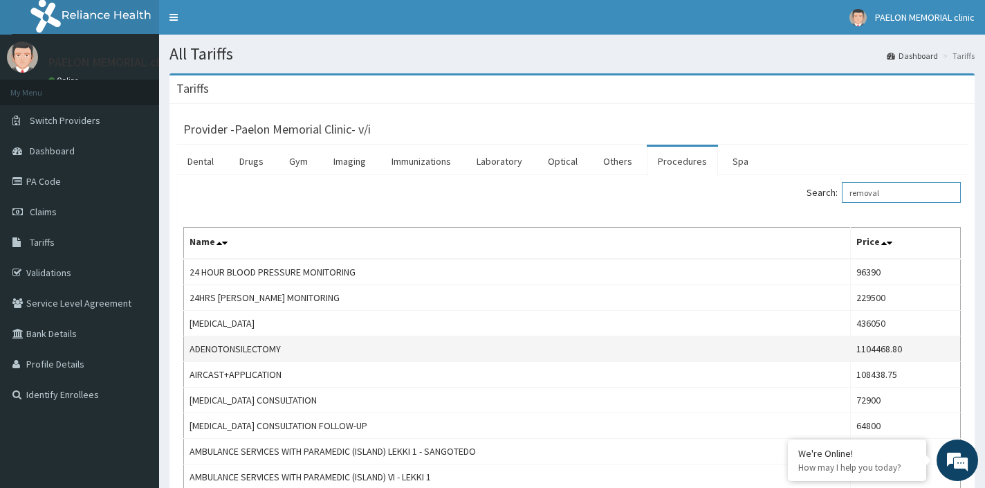
type input "removal"
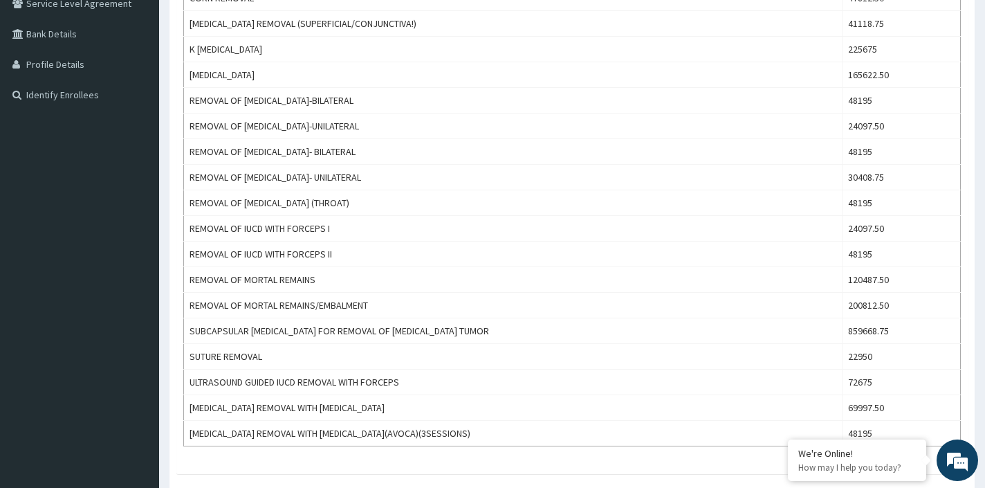
scroll to position [302, 0]
